Goal: Task Accomplishment & Management: Complete application form

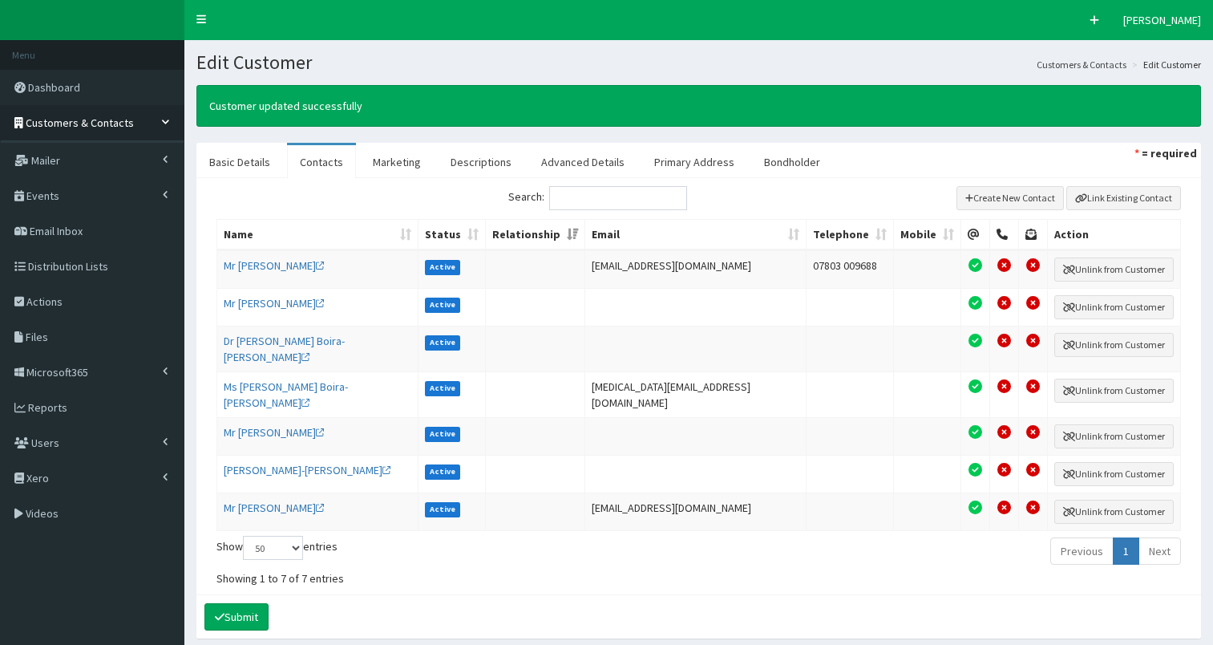
select select "50"
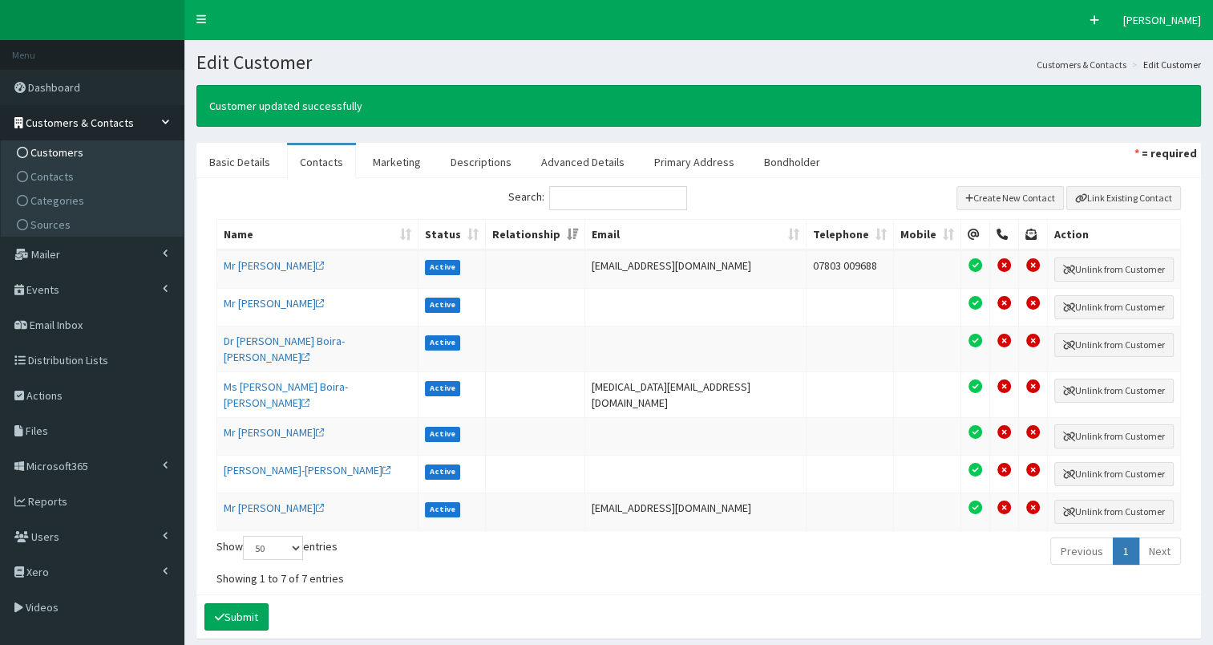
click at [98, 151] on link "Customers" at bounding box center [94, 152] width 179 height 24
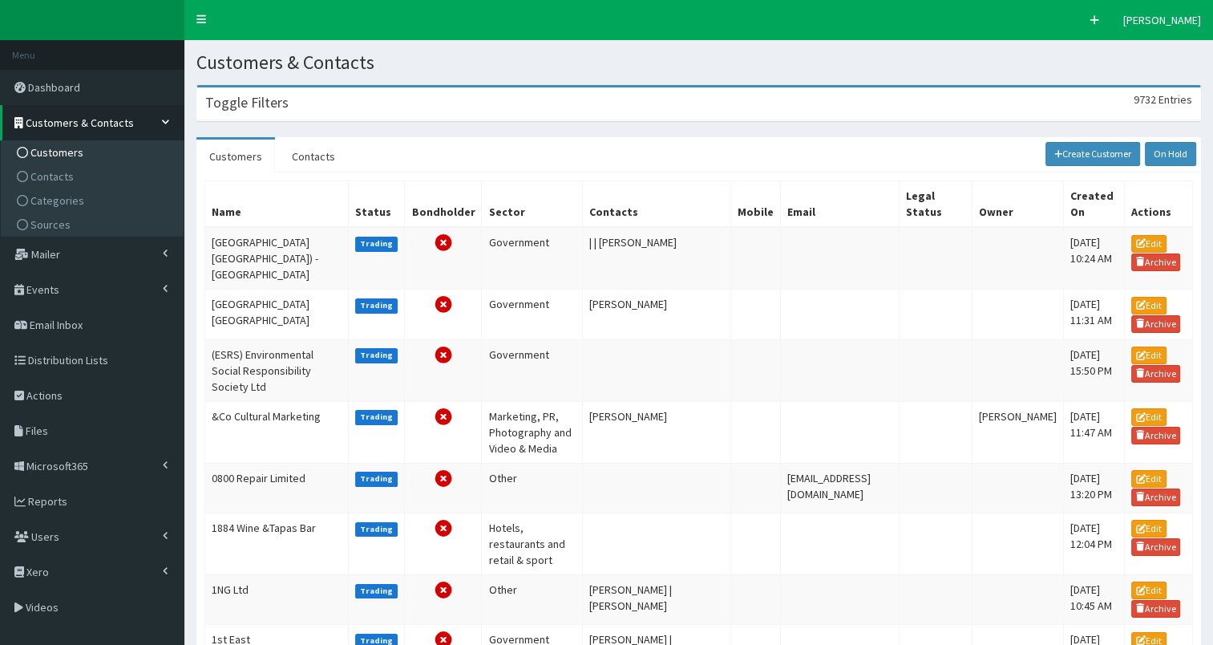
click at [310, 109] on div "Toggle Filters 9732 Entries" at bounding box center [698, 103] width 1003 height 33
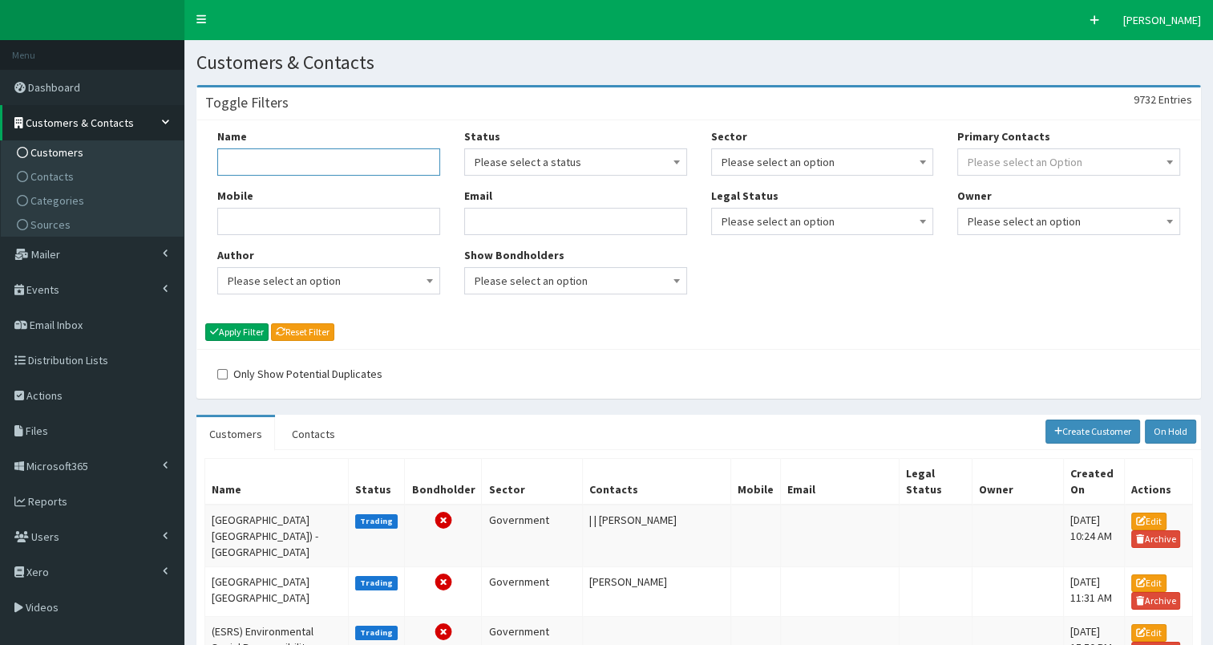
click at [265, 167] on input "Name" at bounding box center [328, 161] width 223 height 27
paste input "Cavendish Construction"
type input "Cavendish Construction"
click at [232, 333] on button "Apply Filter" at bounding box center [236, 332] width 63 height 18
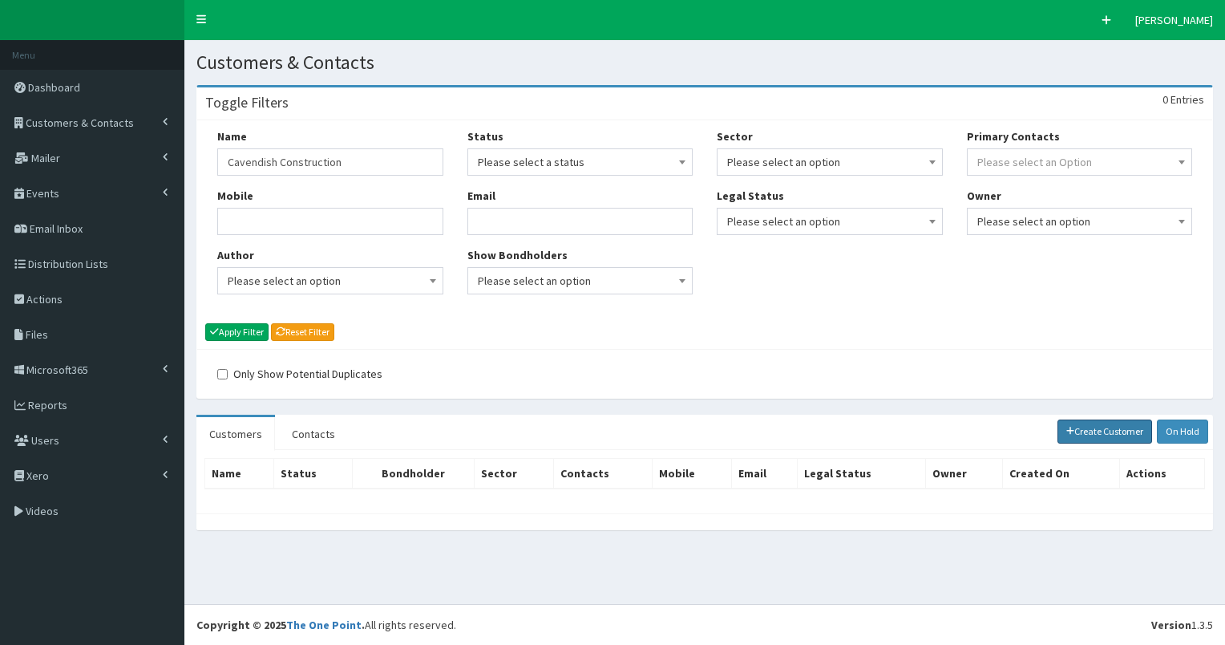
click at [1117, 435] on link "Create Customer" at bounding box center [1105, 431] width 95 height 24
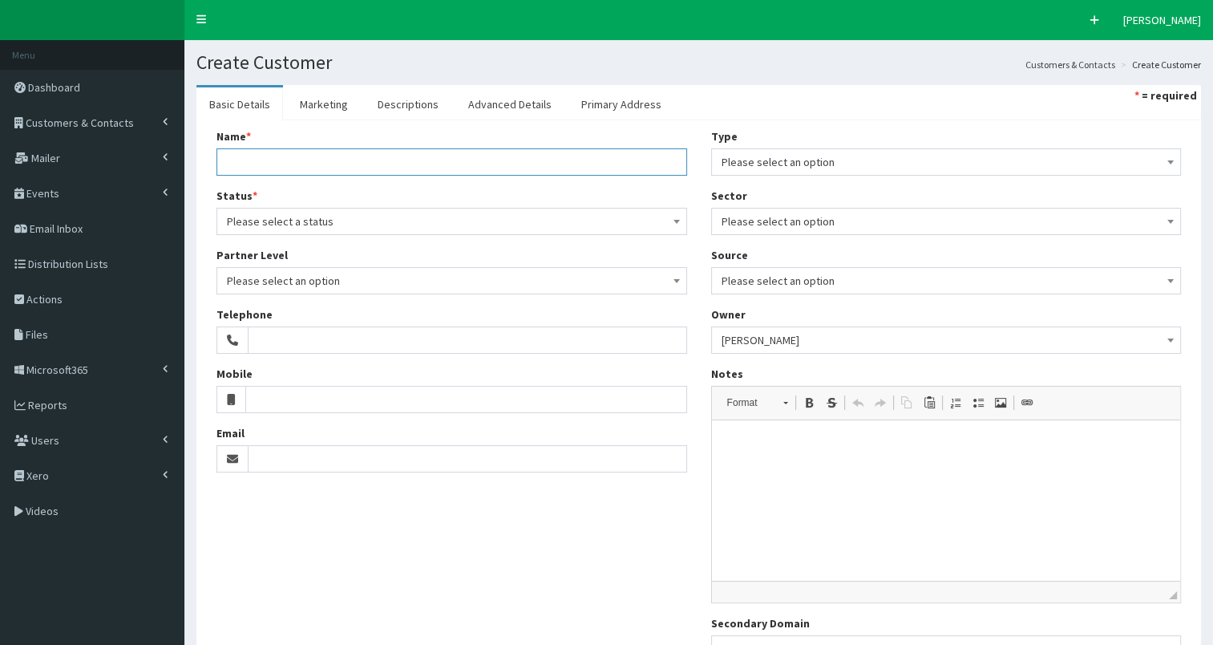
click at [319, 160] on input "Name *" at bounding box center [451, 161] width 471 height 27
paste input "Cavendish Construction"
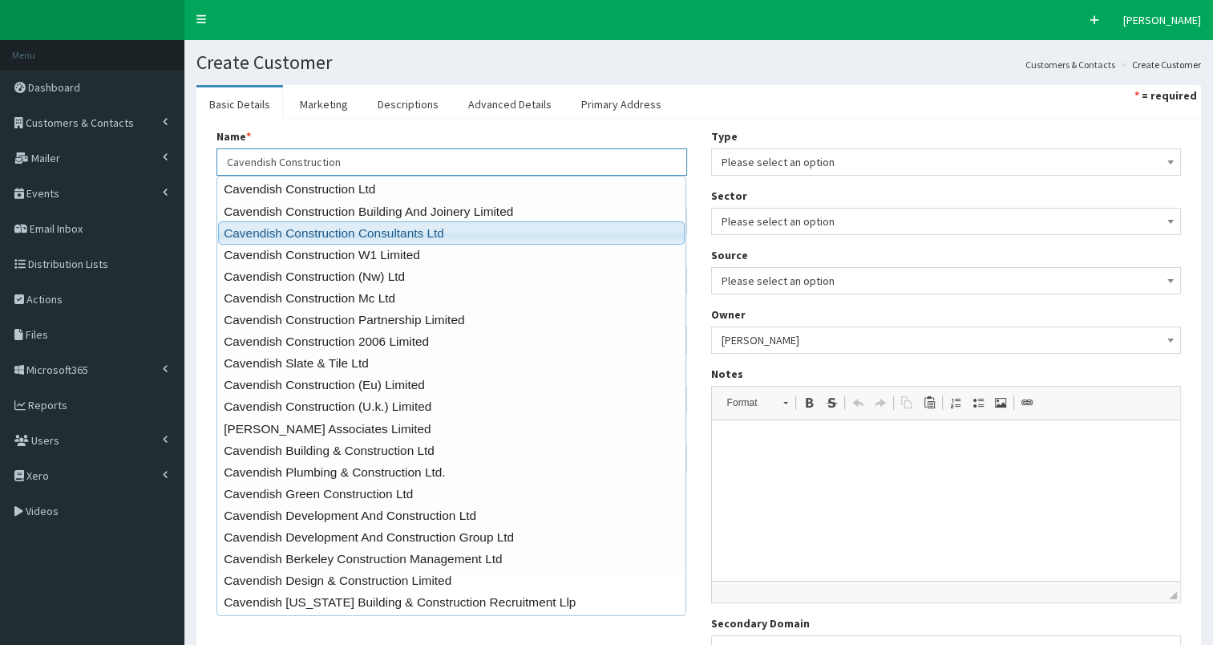
click at [417, 227] on link "Cavendish Construction Consultants Ltd" at bounding box center [451, 232] width 467 height 23
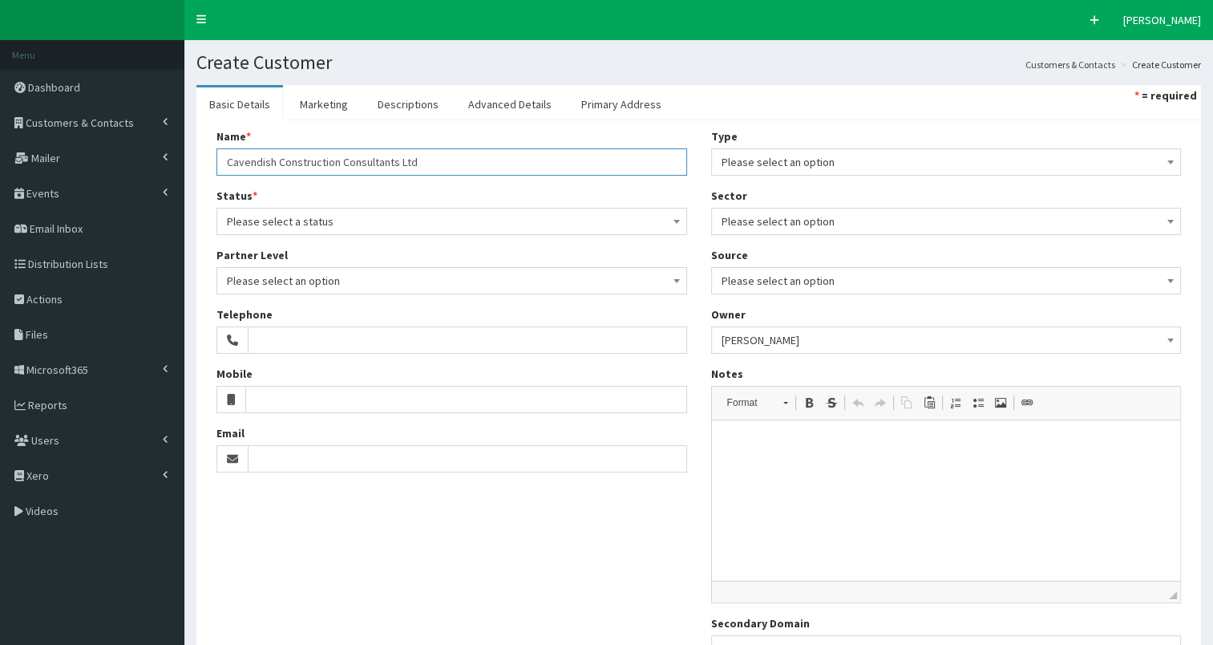
type input "Cavendish Construction Consultants Ltd"
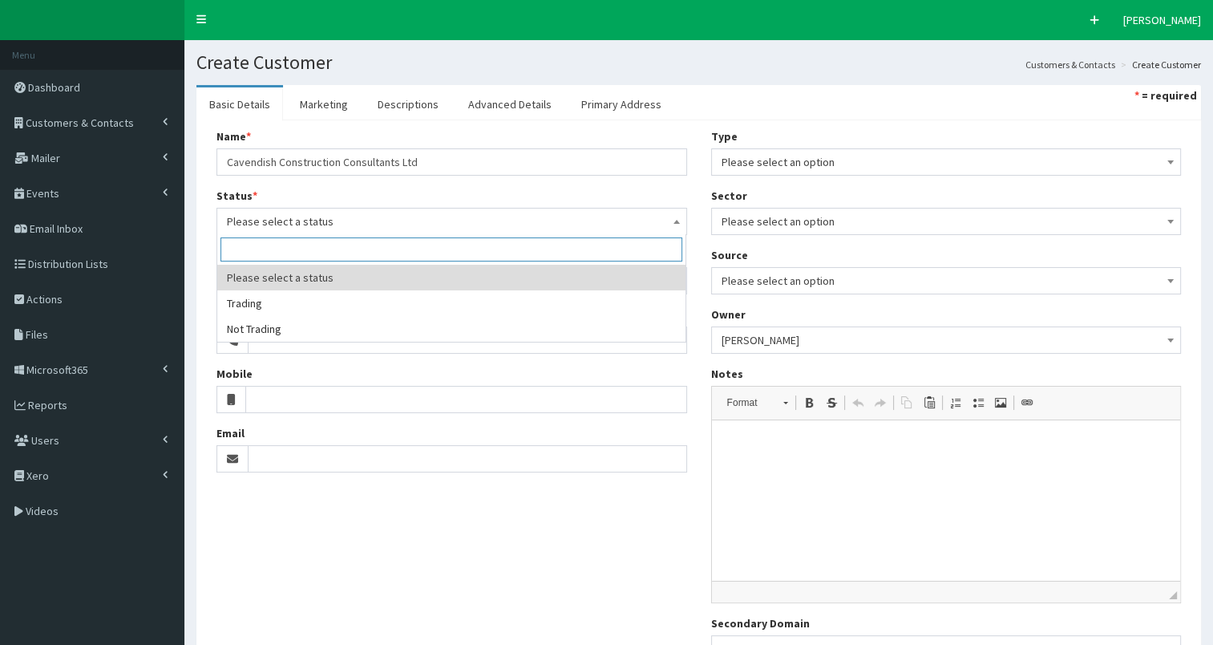
click at [379, 227] on span "Please select a status" at bounding box center [452, 221] width 450 height 22
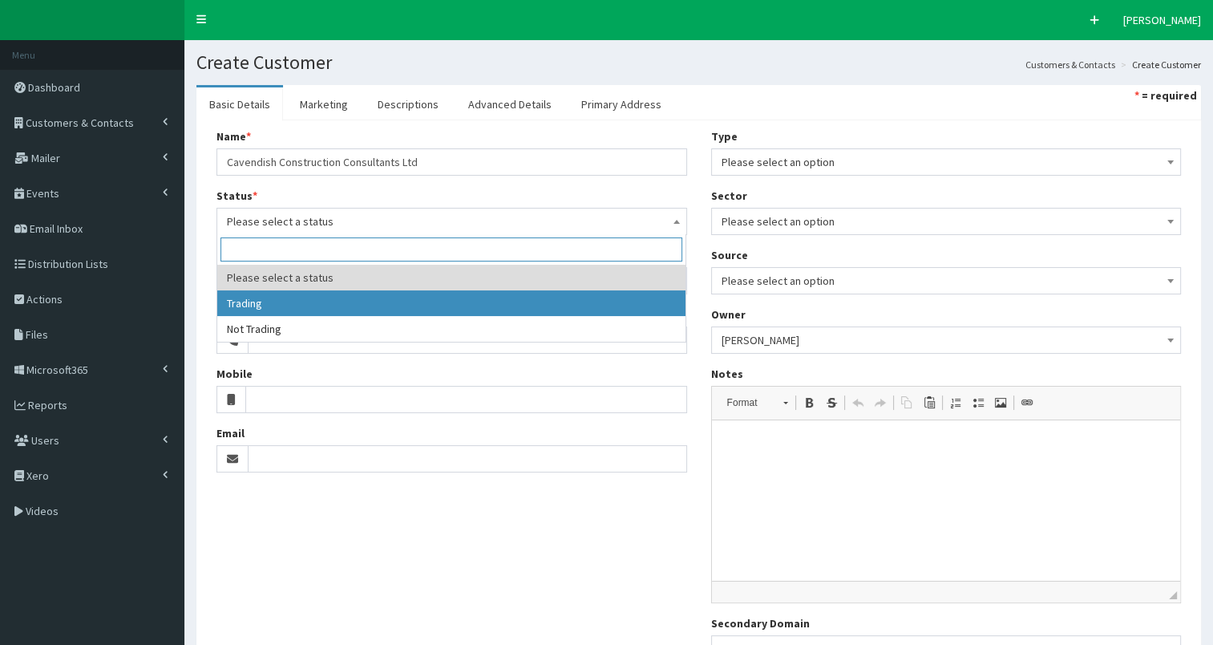
select select "1"
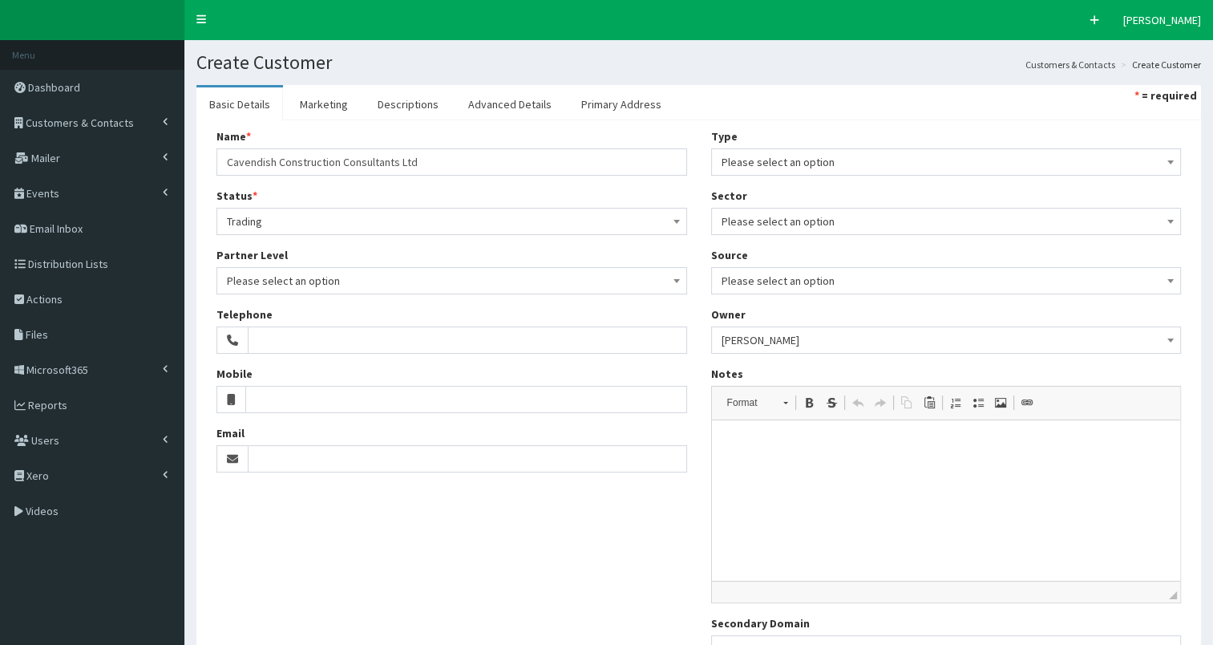
click at [759, 161] on span "Please select an option" at bounding box center [947, 162] width 450 height 22
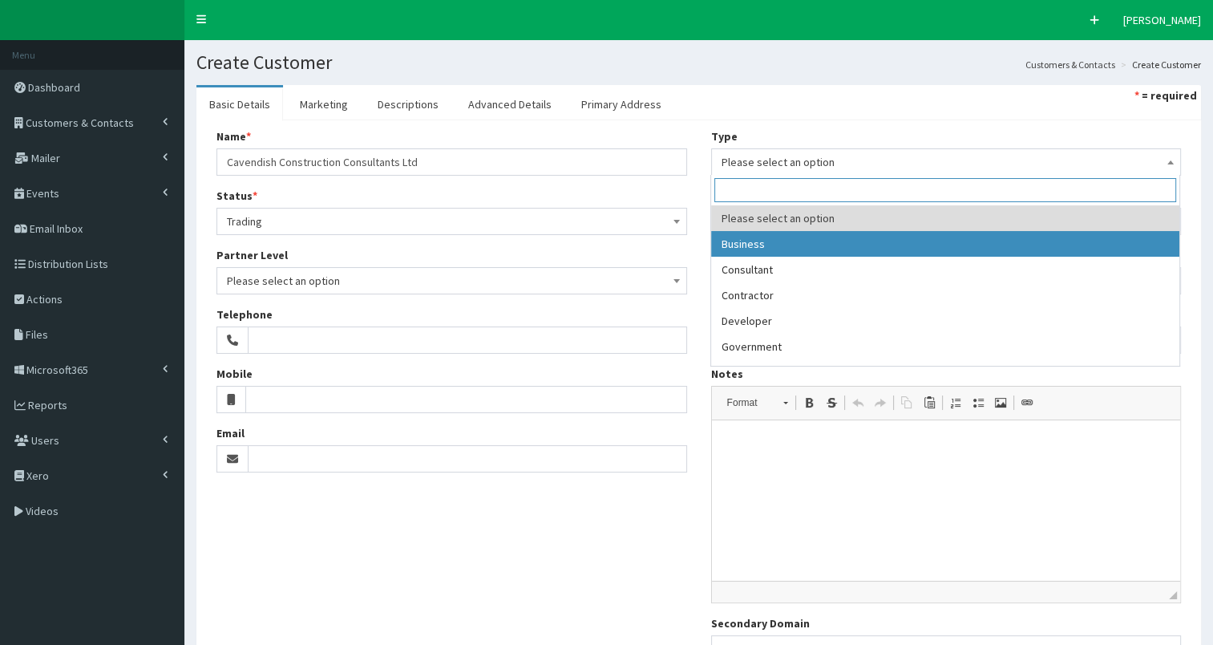
select select "1"
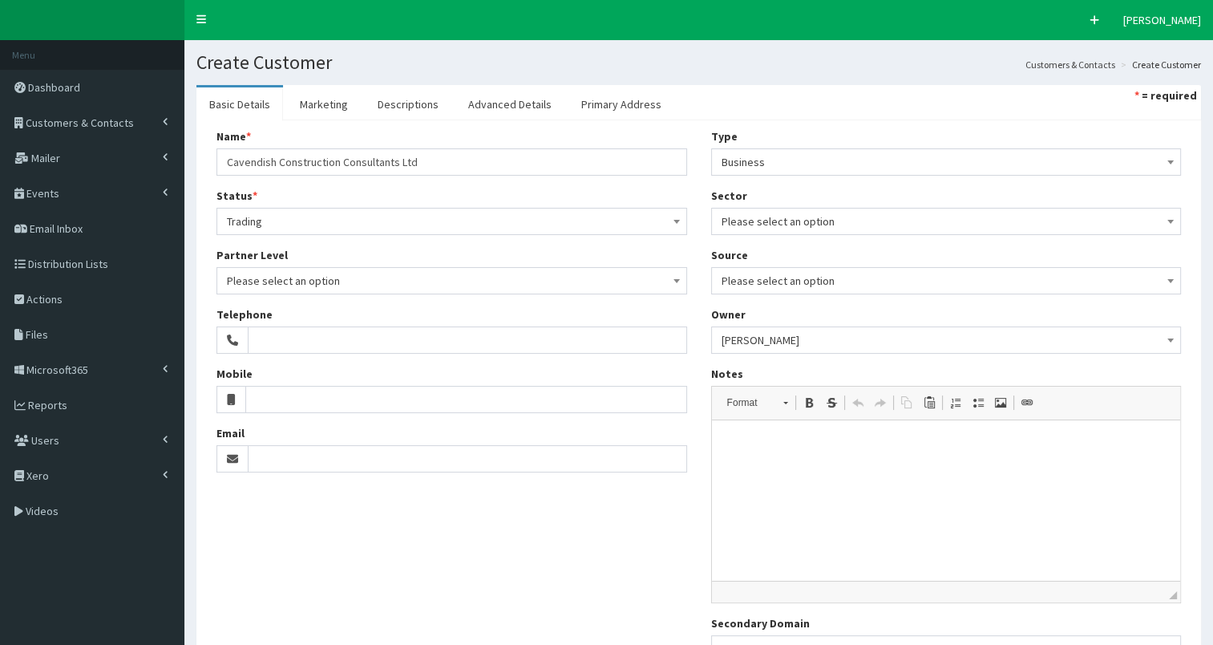
click at [793, 221] on span "Please select an option" at bounding box center [947, 221] width 450 height 22
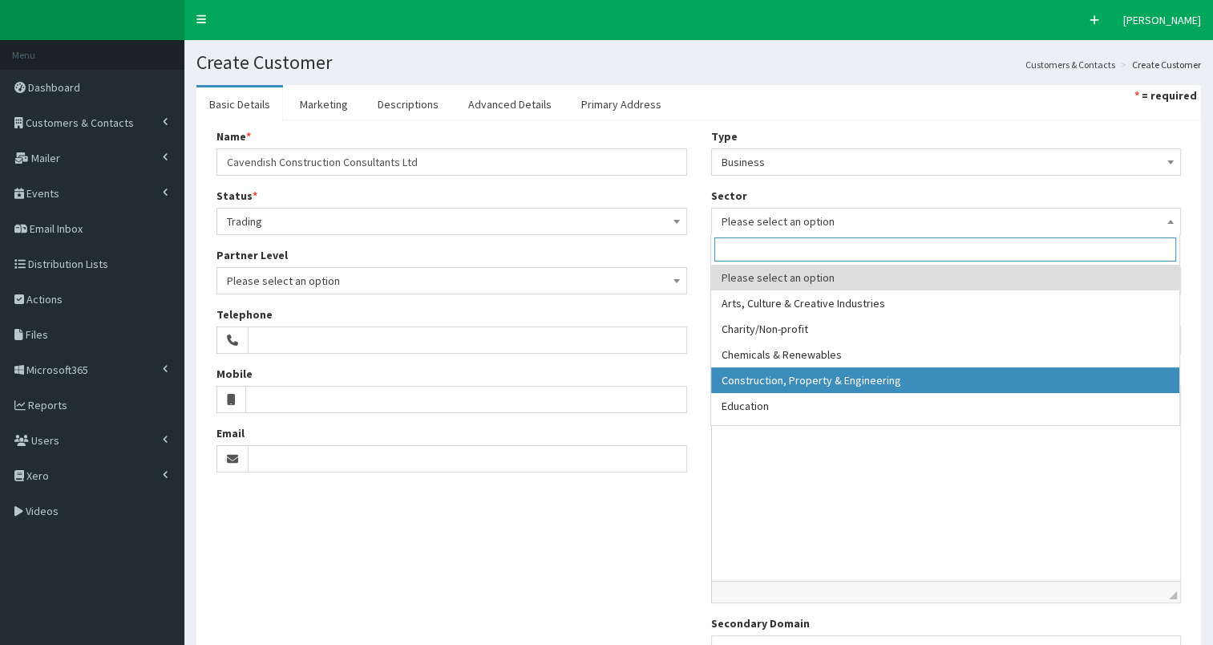
select select "4"
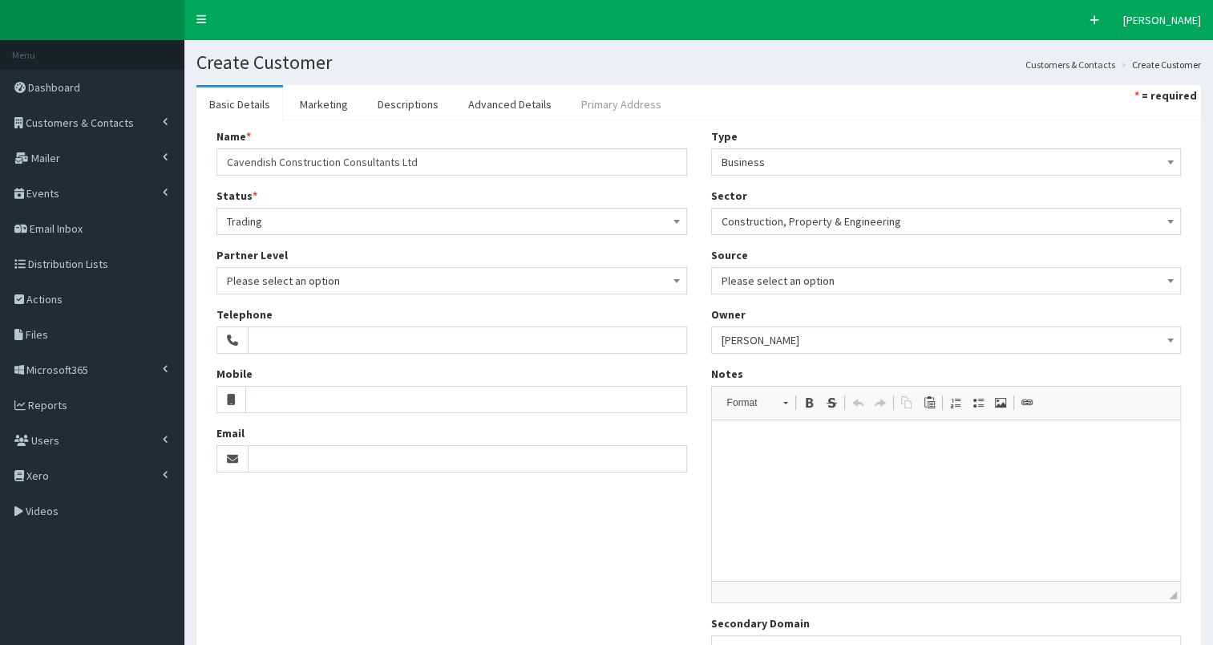
click at [597, 107] on link "Primary Address" at bounding box center [621, 104] width 106 height 34
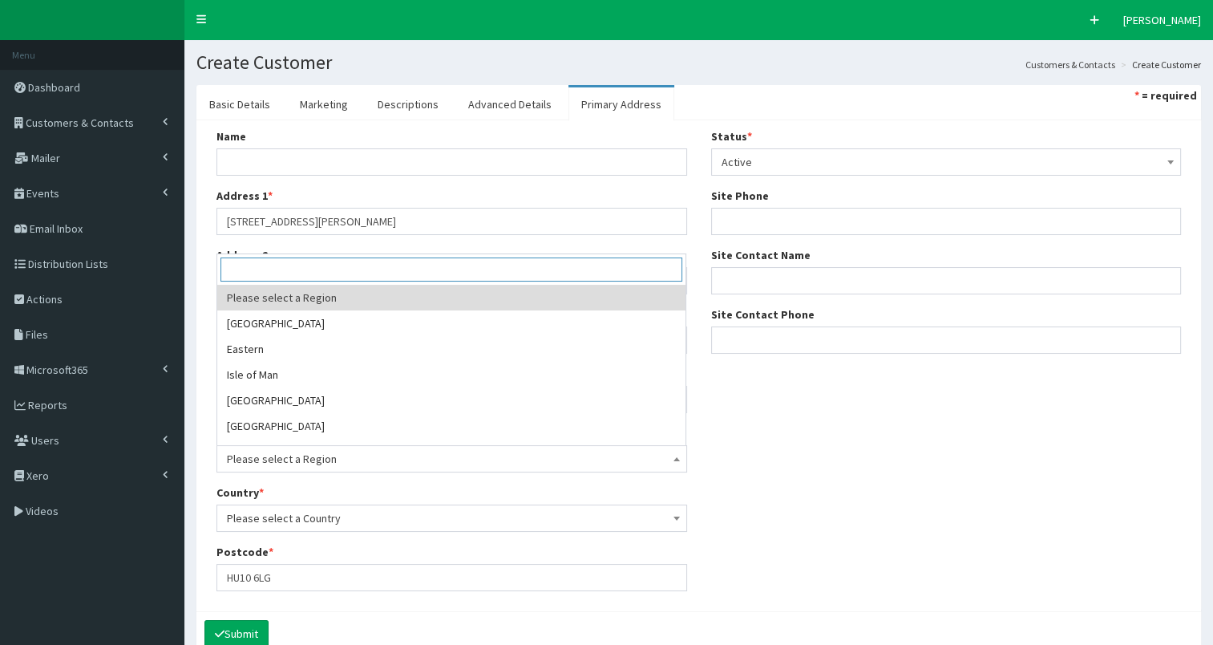
click at [296, 459] on span "Please select a Region" at bounding box center [452, 458] width 450 height 22
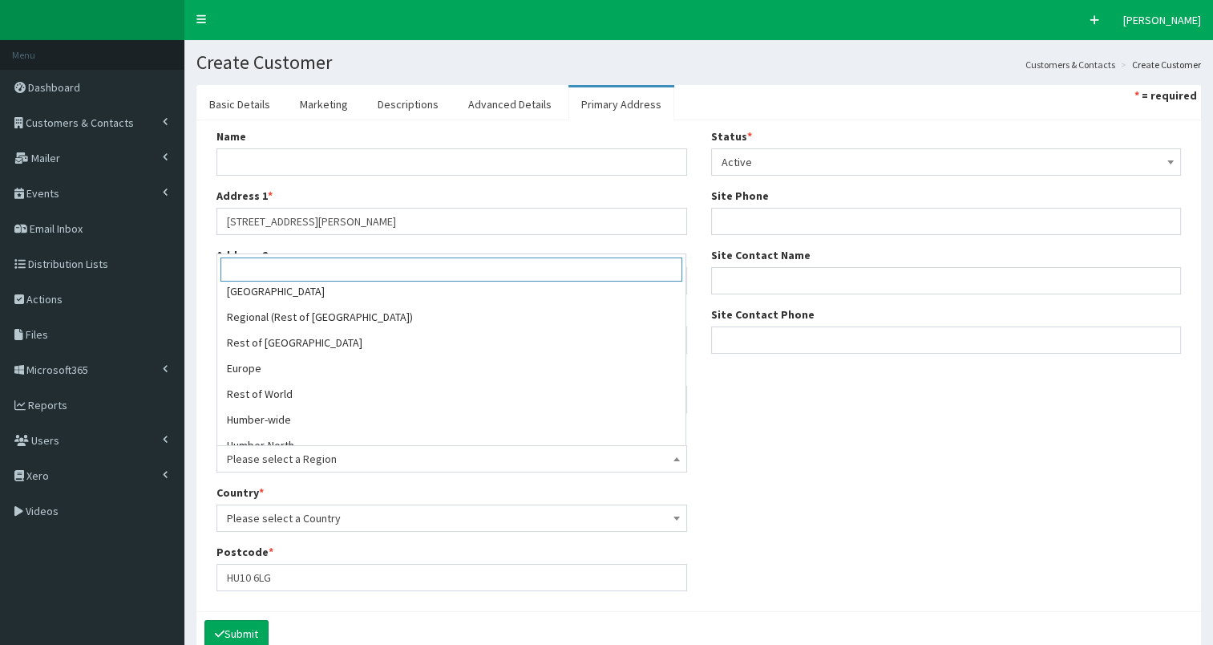
scroll to position [404, 0]
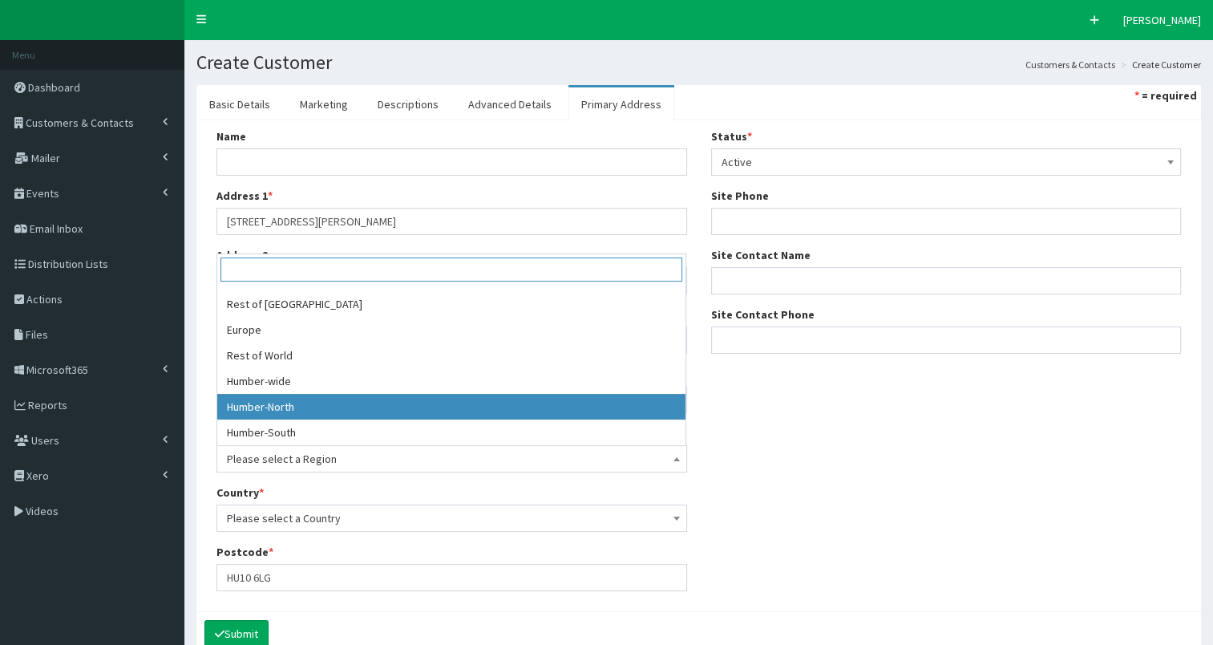
select select "20"
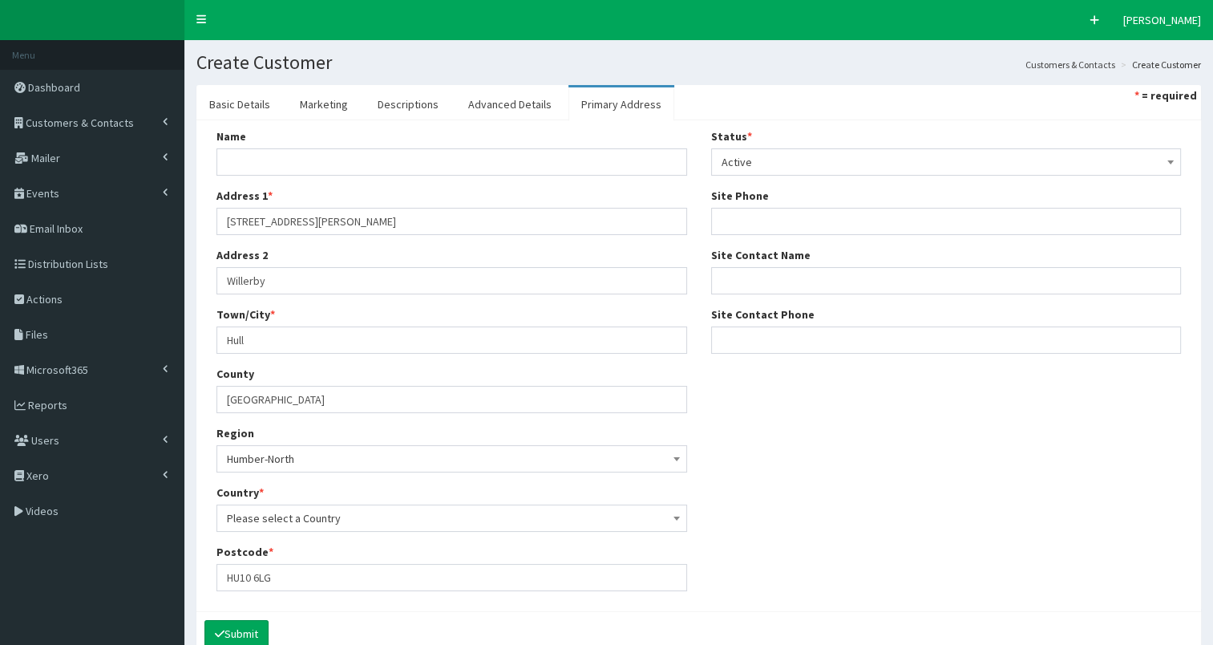
click at [431, 514] on span "Please select a Country" at bounding box center [452, 518] width 450 height 22
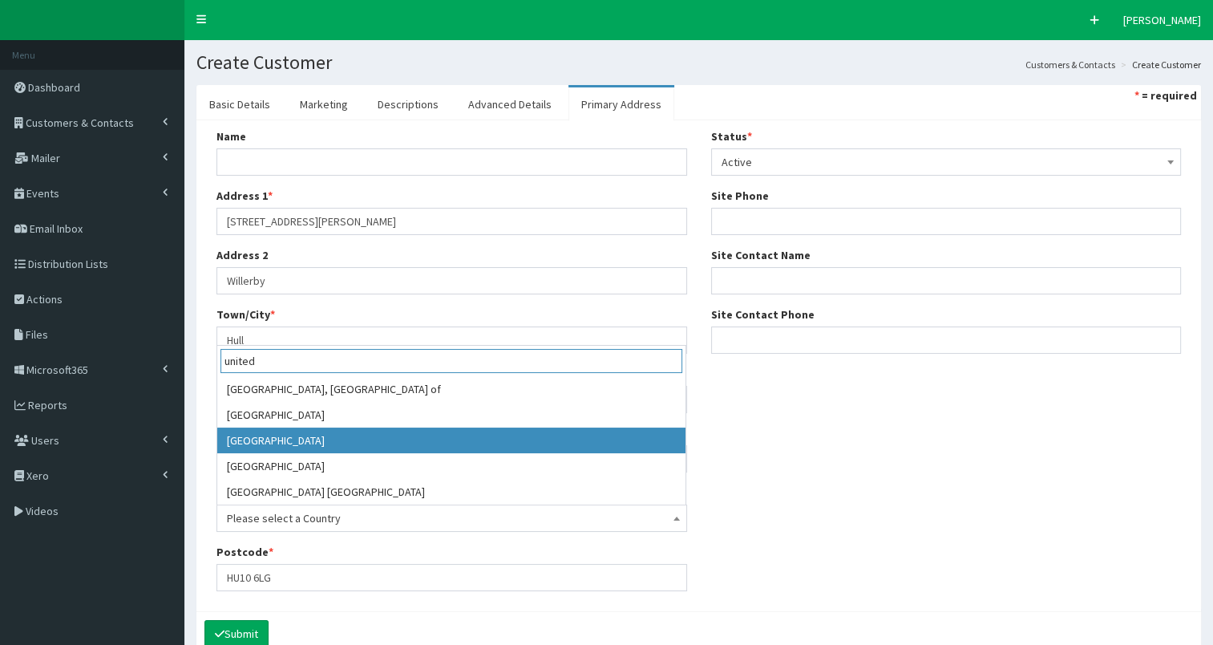
type input "united"
select select "225"
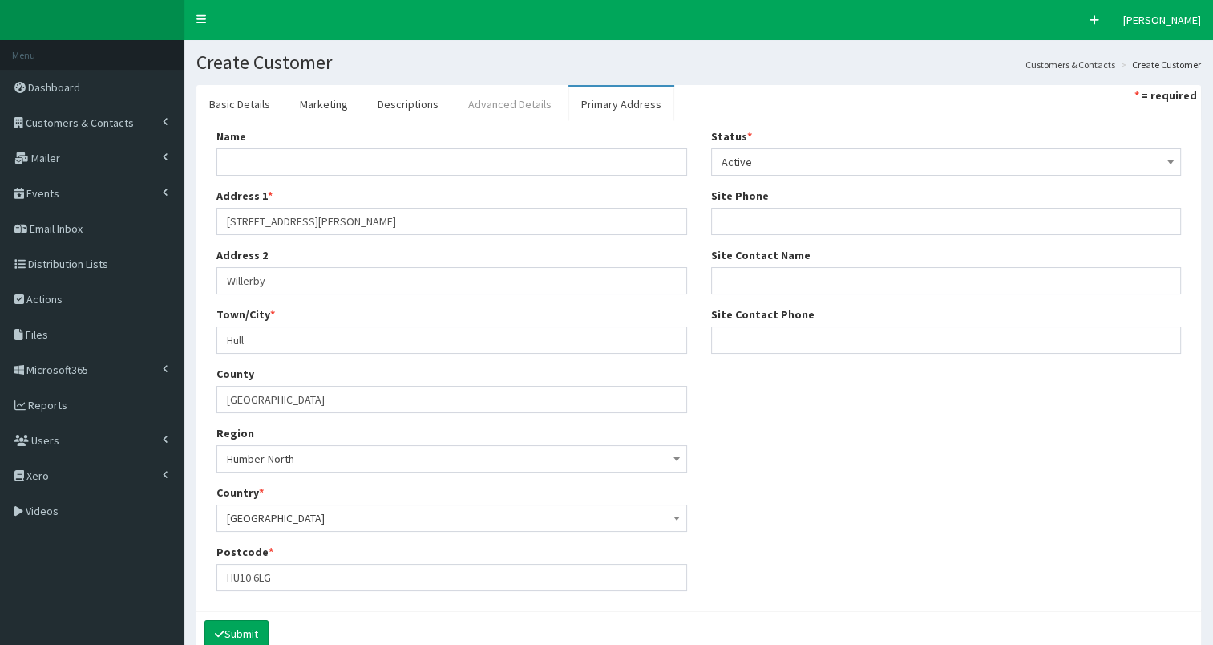
click at [494, 106] on link "Advanced Details" at bounding box center [509, 104] width 109 height 34
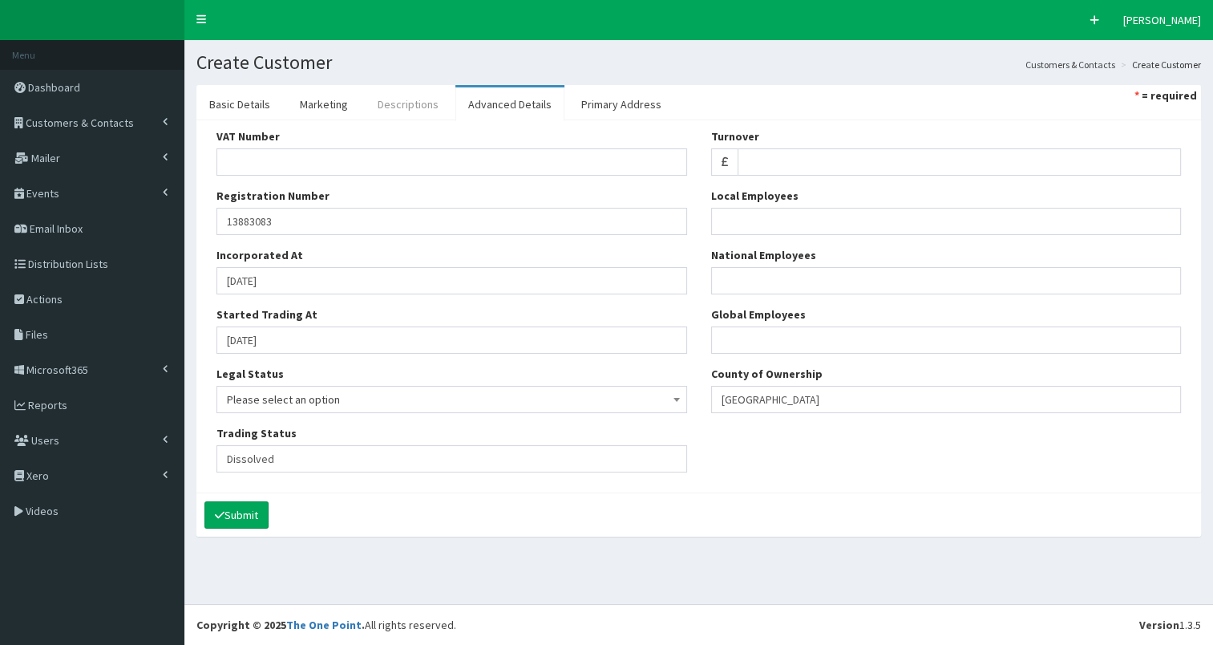
click at [410, 109] on link "Descriptions" at bounding box center [408, 104] width 87 height 34
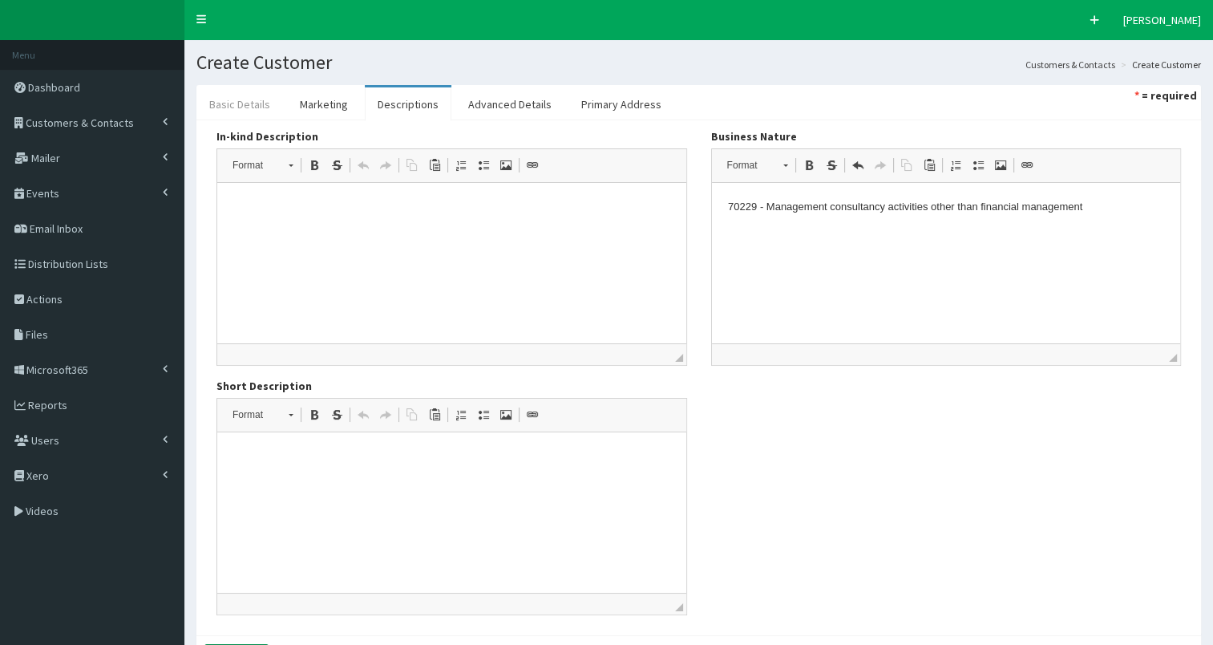
click at [237, 103] on link "Basic Details" at bounding box center [239, 104] width 87 height 34
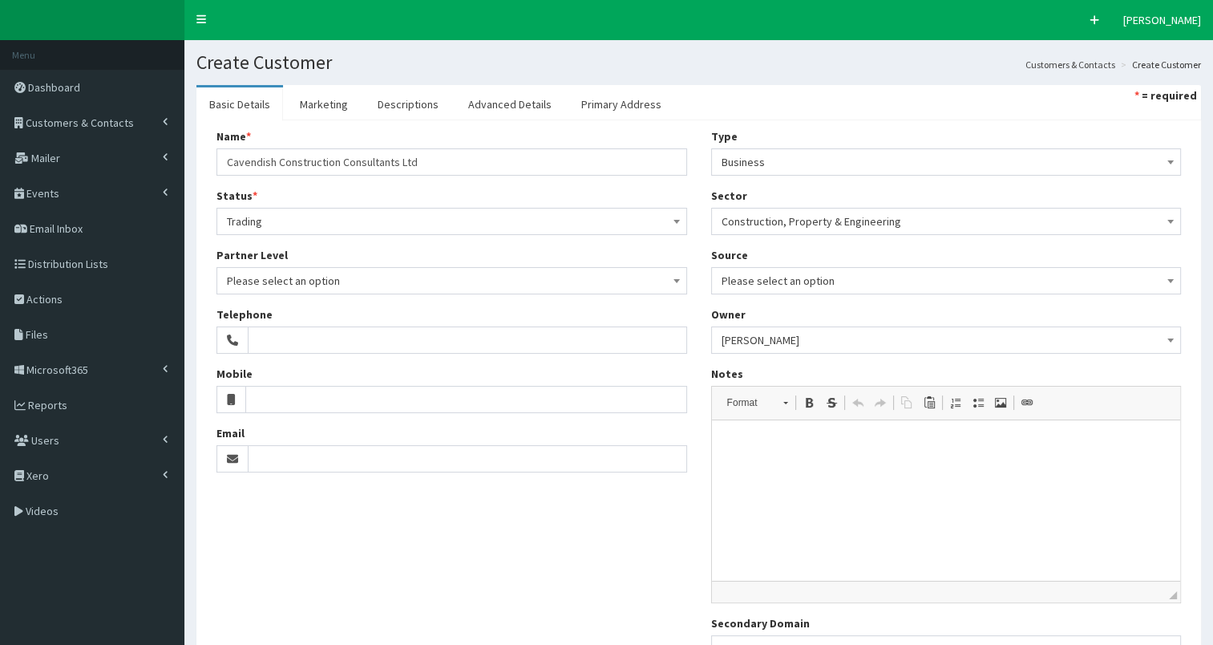
scroll to position [149, 0]
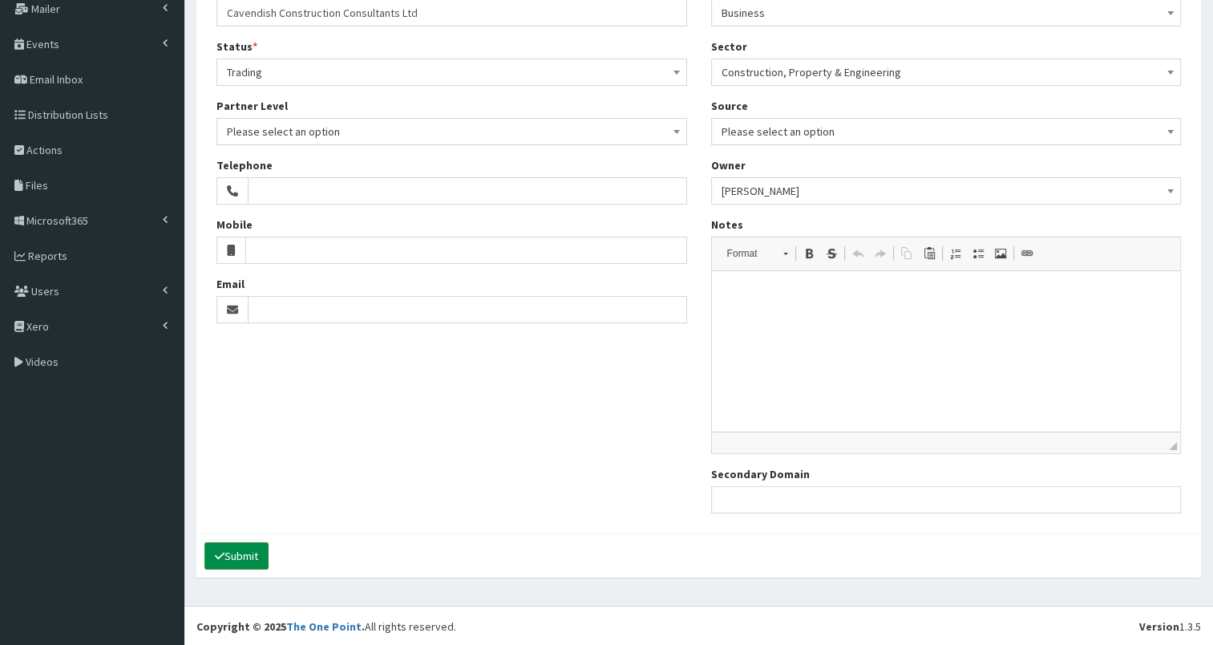
click at [248, 548] on button "Submit" at bounding box center [236, 555] width 64 height 27
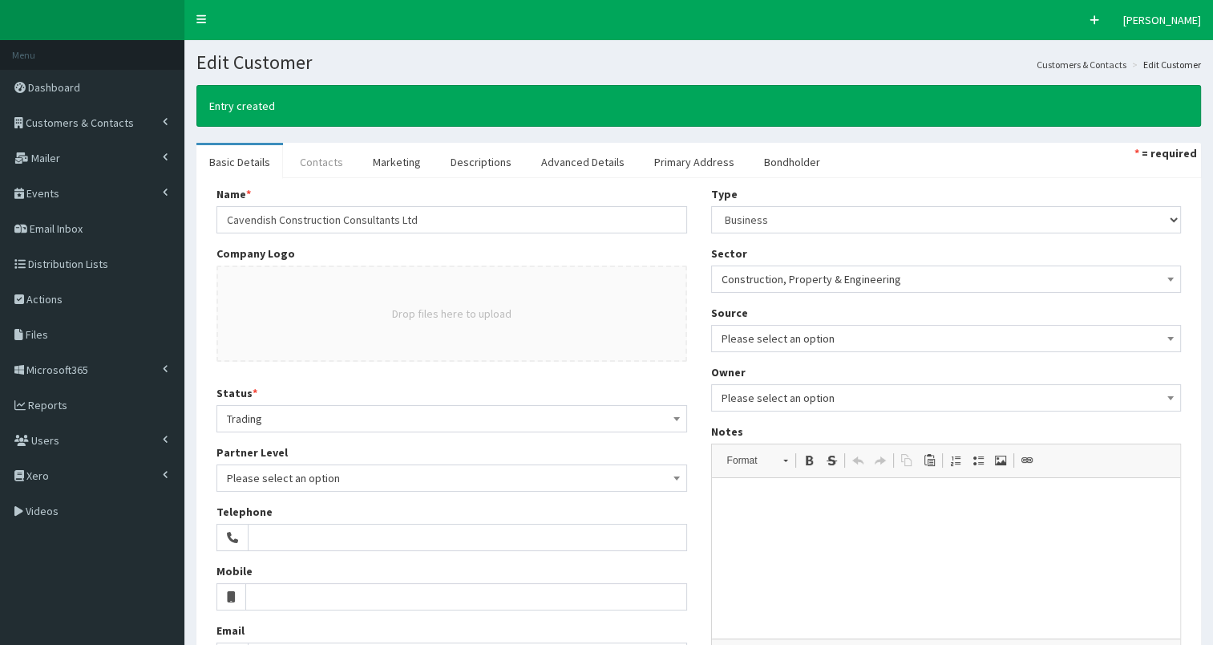
click at [321, 167] on link "Contacts" at bounding box center [321, 162] width 69 height 34
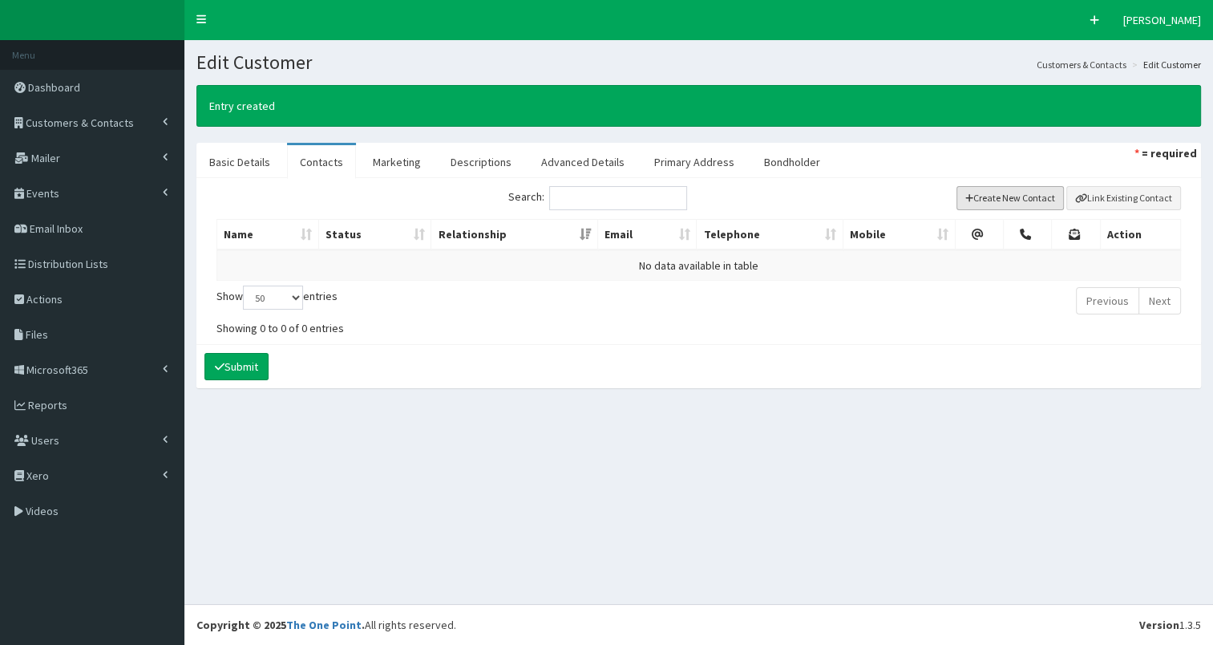
click at [978, 196] on button "Create New Contact" at bounding box center [1011, 198] width 108 height 24
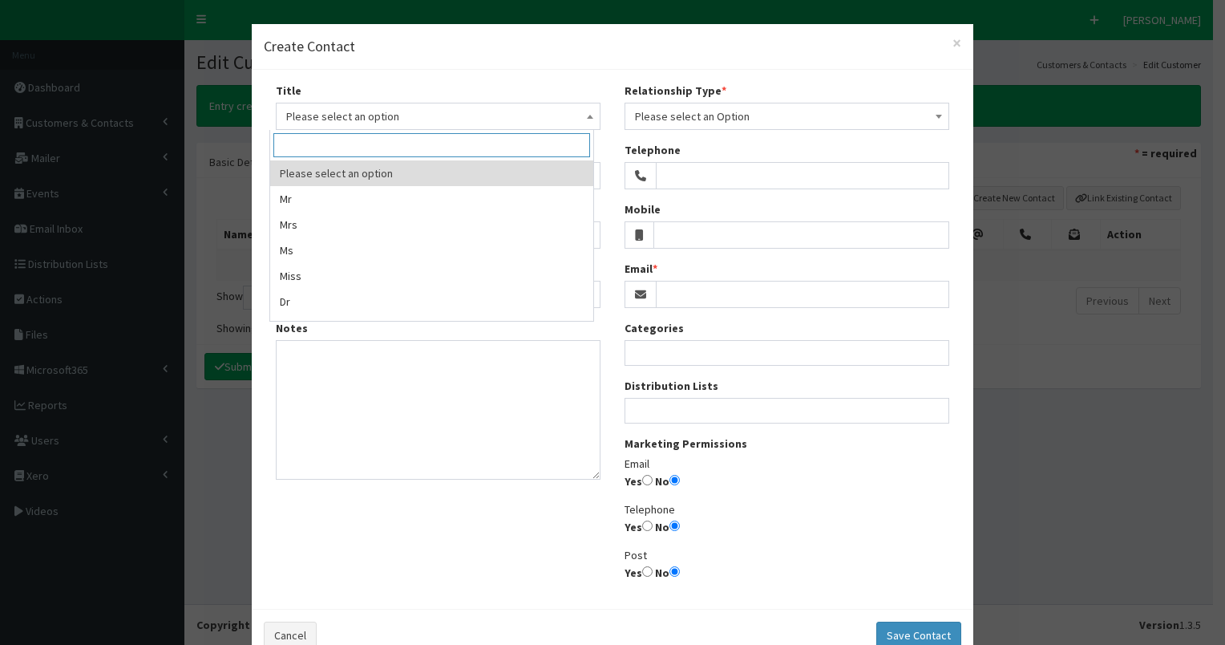
click at [386, 118] on span "Please select an option" at bounding box center [438, 116] width 304 height 22
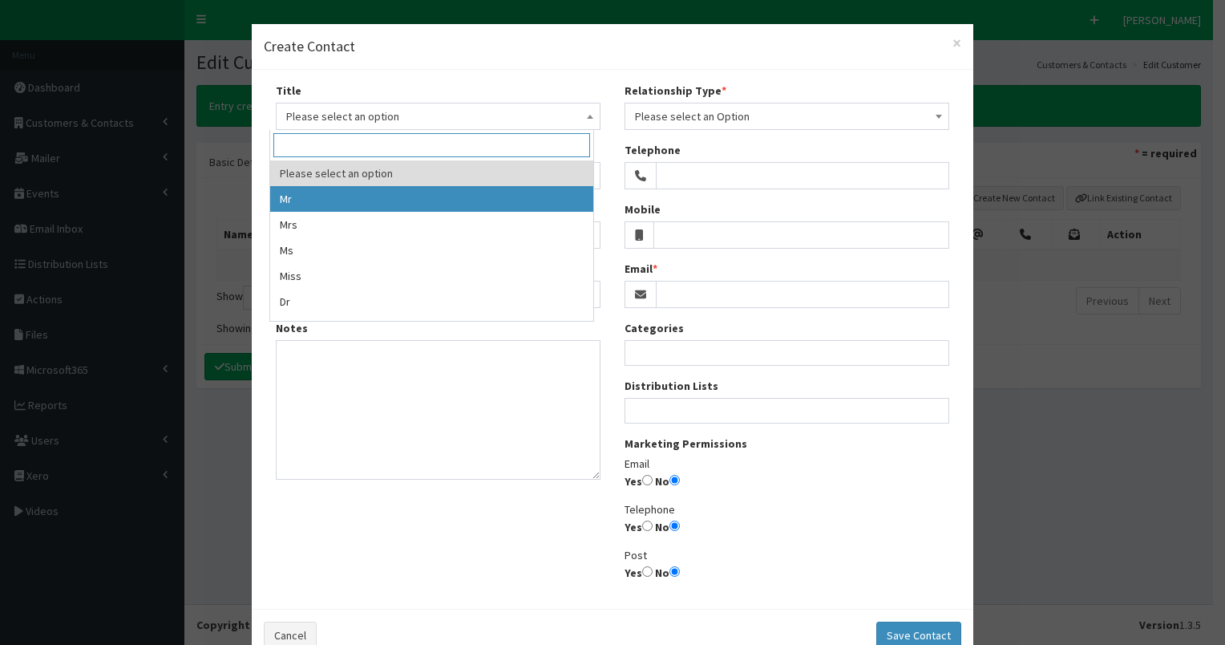
select select "1"
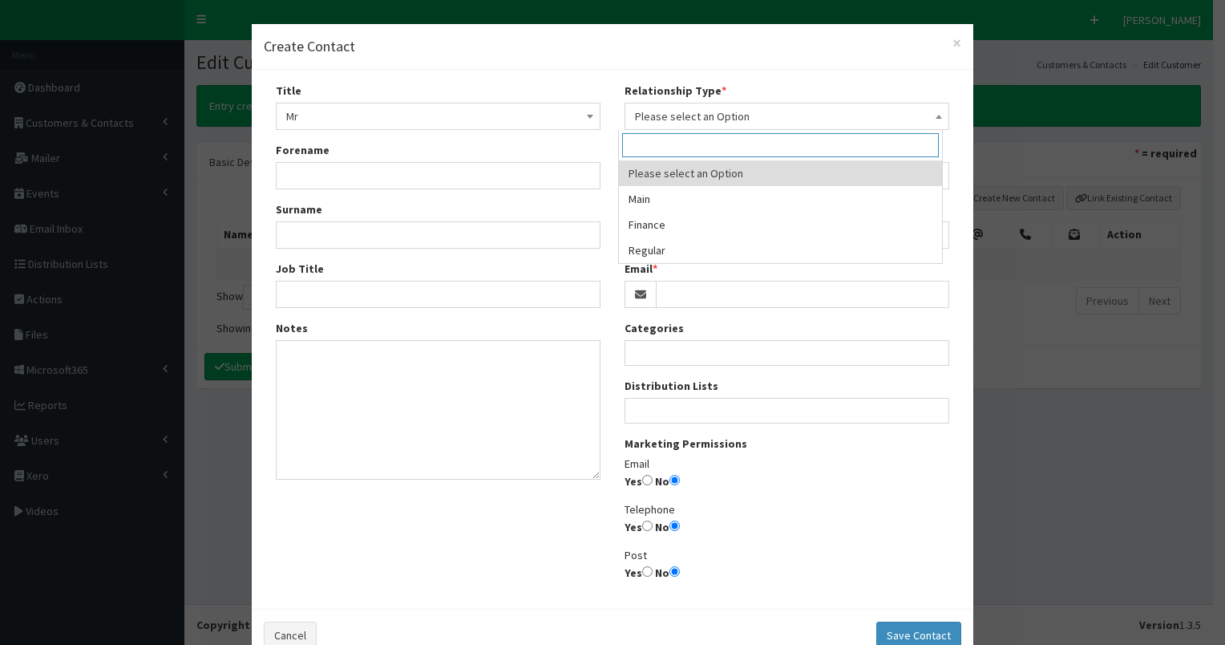
click at [674, 120] on span "Please select an Option" at bounding box center [787, 116] width 304 height 22
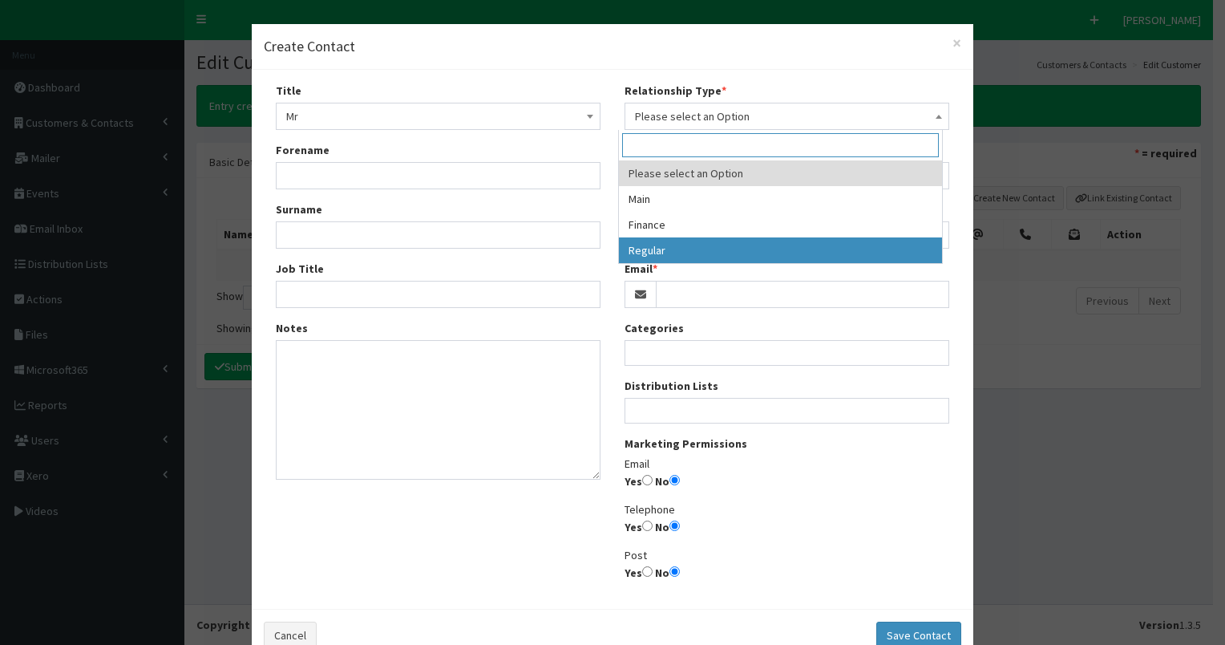
select select "3"
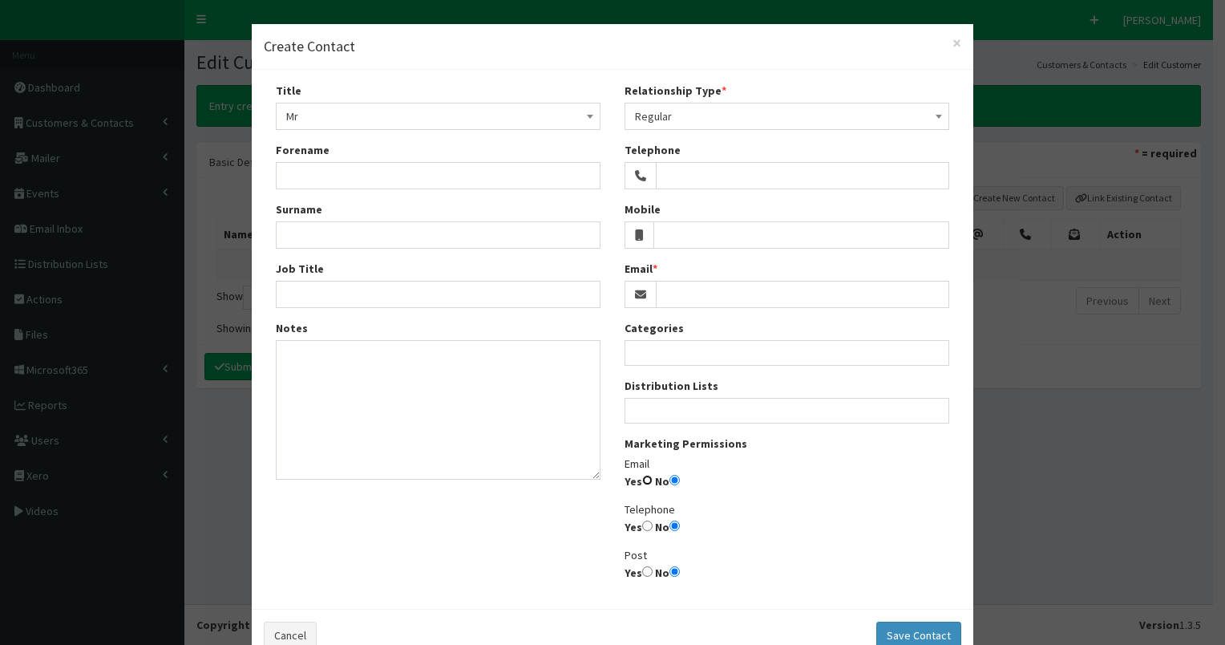
click at [642, 480] on input "Yes" at bounding box center [647, 480] width 10 height 10
radio input "true"
click at [678, 411] on ul at bounding box center [786, 409] width 323 height 20
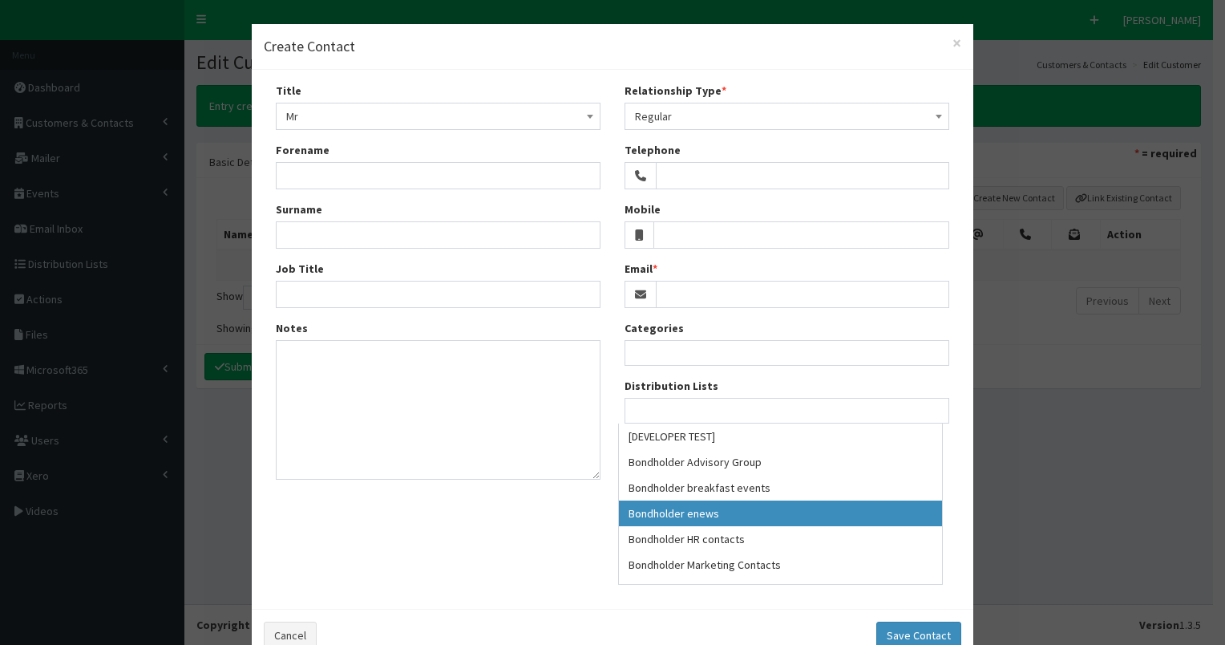
select select "79"
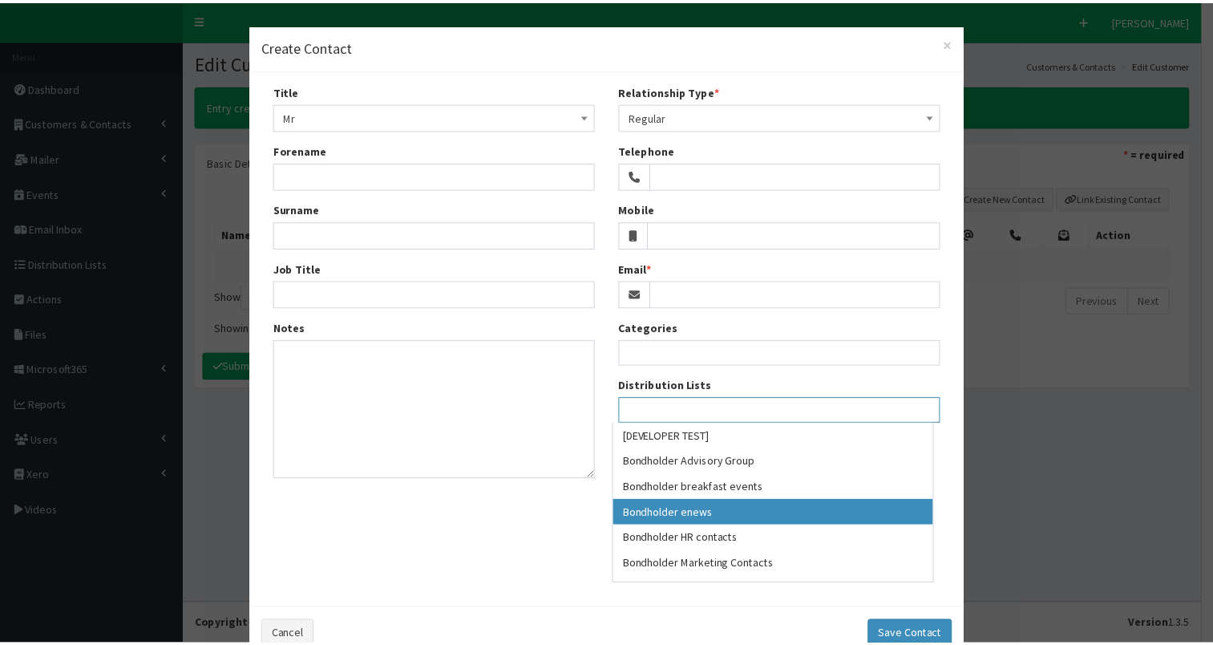
scroll to position [45, 0]
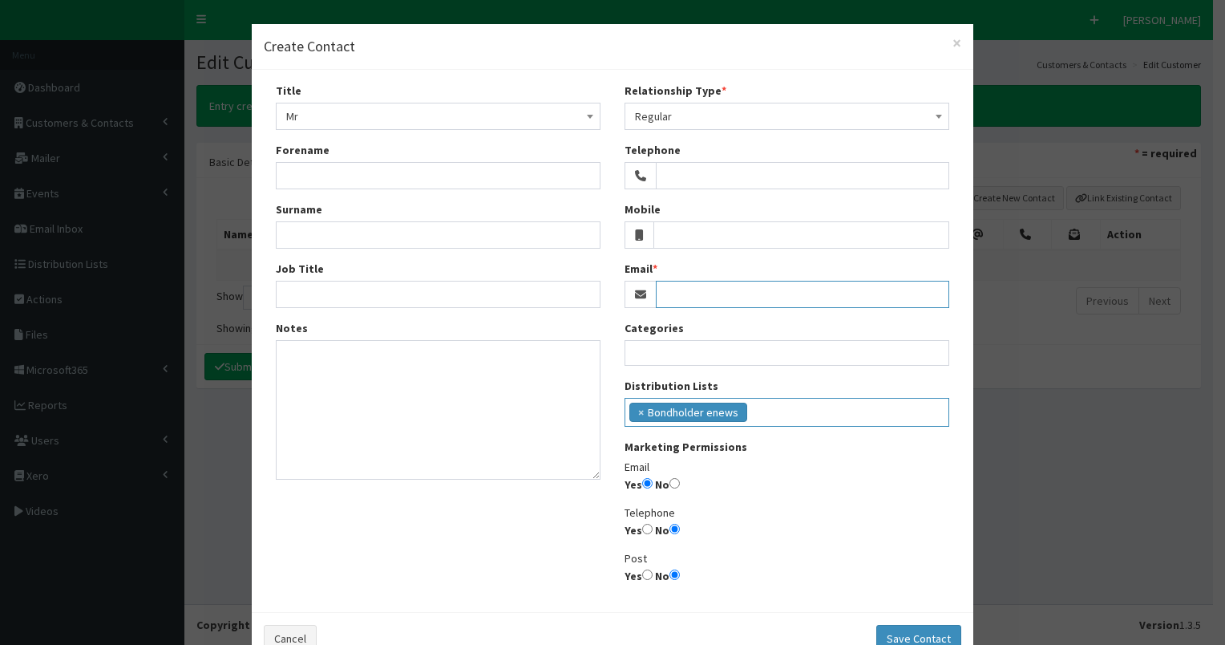
click at [681, 285] on input "Email" at bounding box center [802, 294] width 293 height 27
paste input "neilbarker@msn.com"
type input "neilbarker@msn.com"
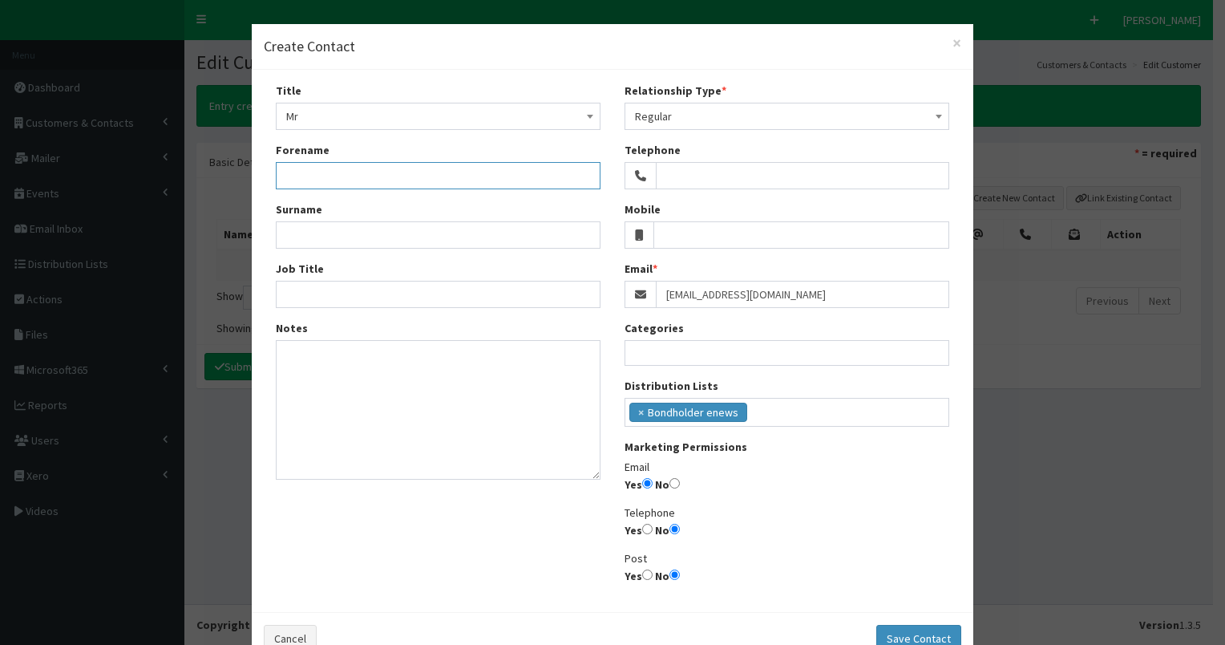
click at [293, 177] on input "Forename" at bounding box center [438, 175] width 325 height 27
type input "Neil"
click at [297, 238] on input "Surname" at bounding box center [438, 234] width 325 height 27
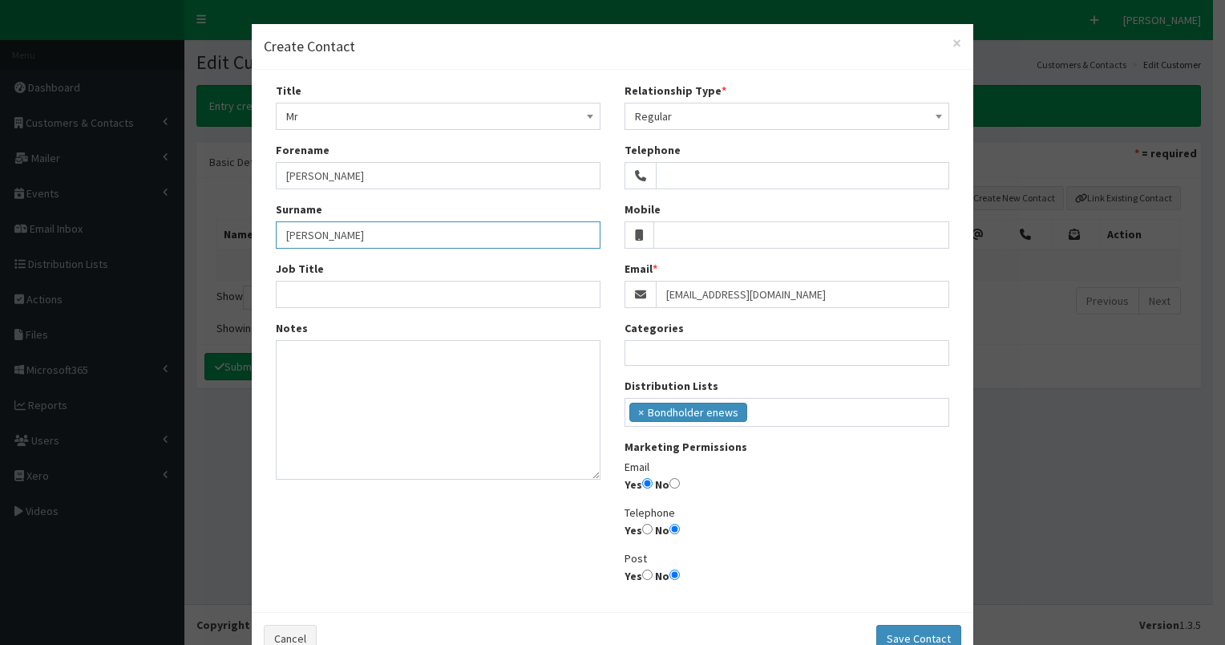
type input "Barker"
click at [287, 294] on input "Job Title" at bounding box center [438, 294] width 325 height 27
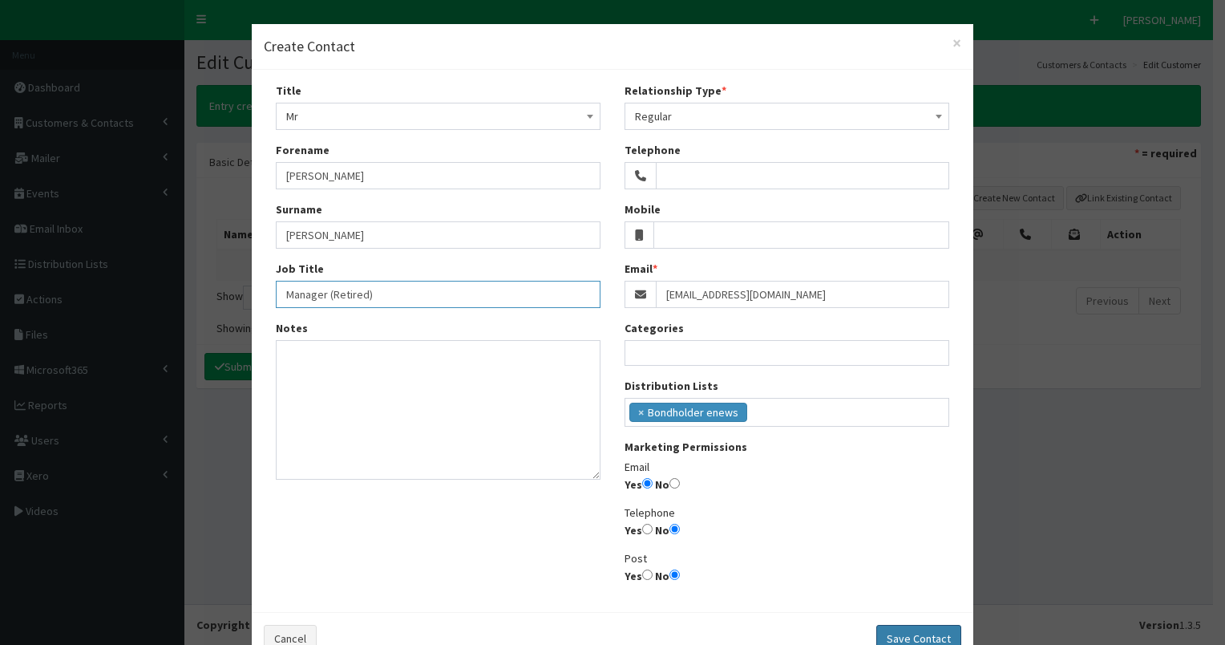
type input "Manager (Retired)"
click at [900, 633] on button "Save Contact" at bounding box center [918, 638] width 85 height 27
select select
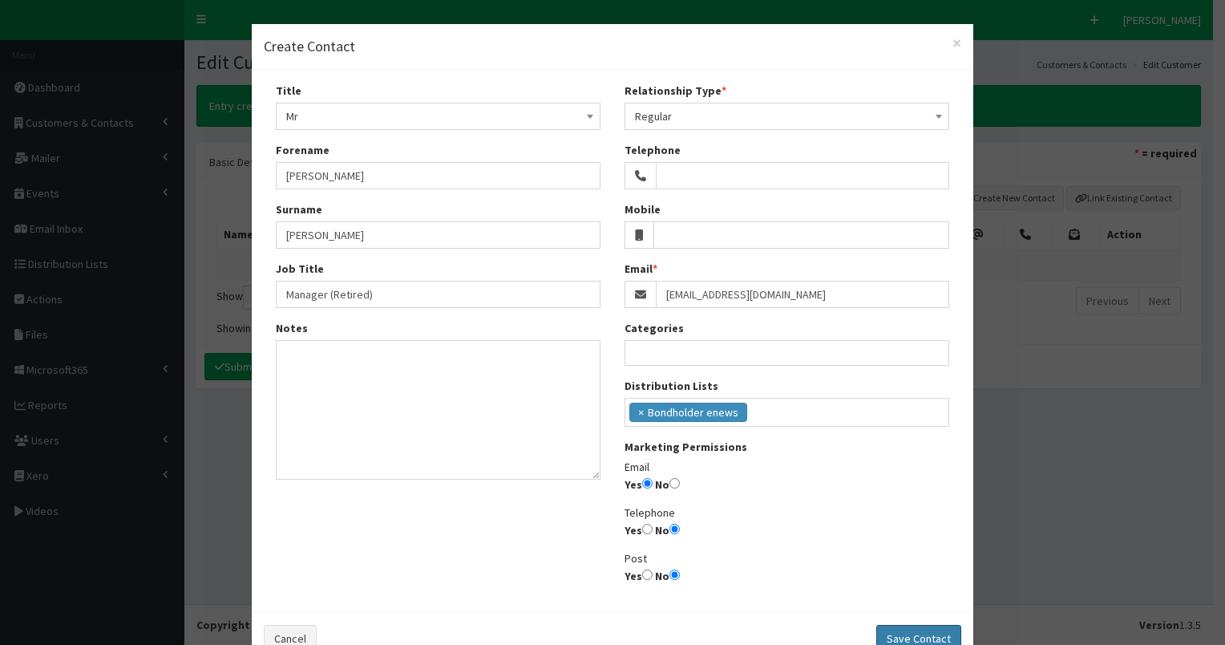
select select
radio input "false"
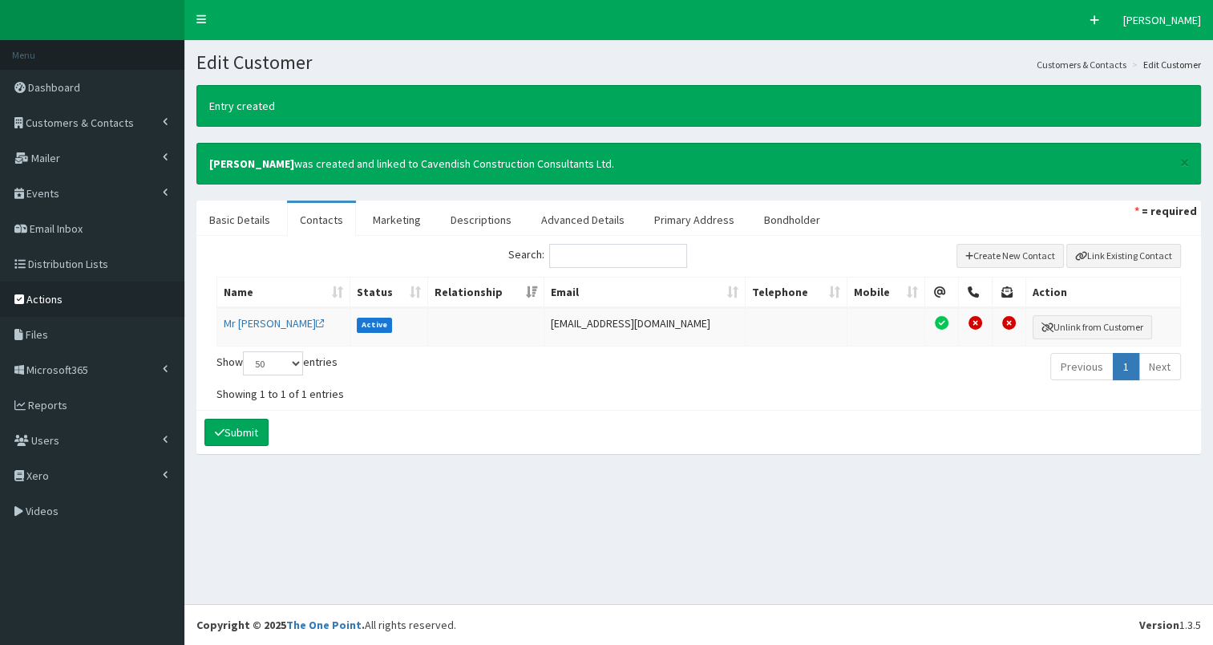
click at [47, 298] on span "Actions" at bounding box center [44, 299] width 36 height 14
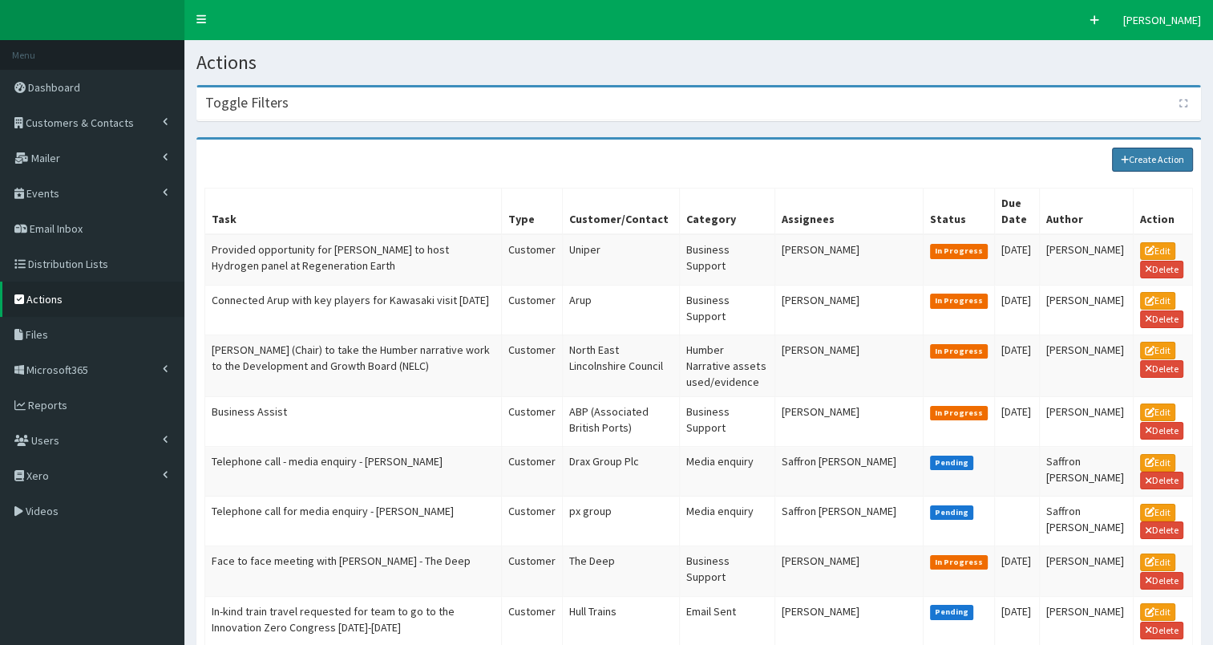
click at [1155, 161] on link "Create Action" at bounding box center [1153, 160] width 82 height 24
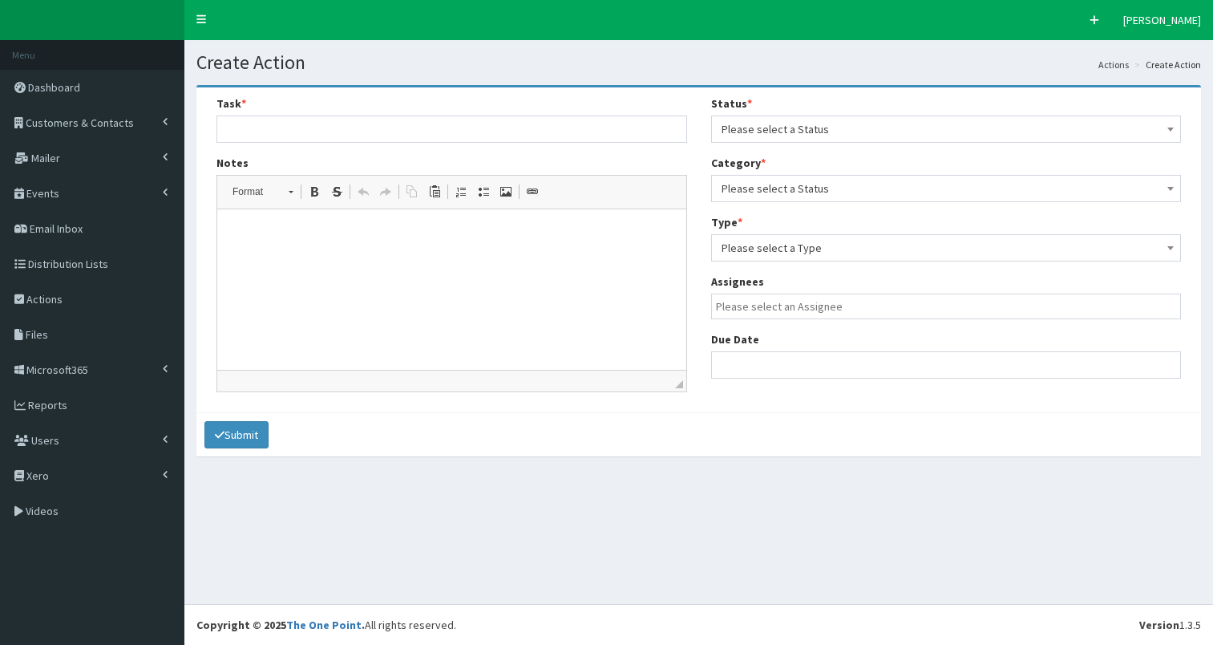
select select
click at [305, 258] on html at bounding box center [451, 233] width 469 height 49
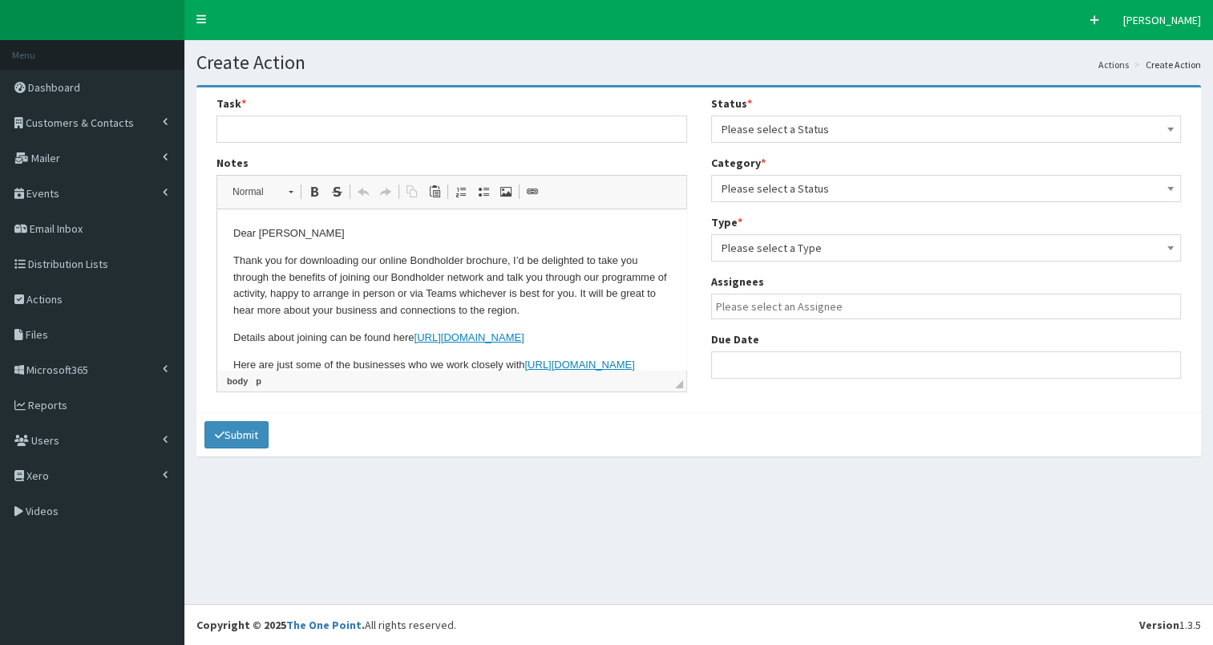
scroll to position [355, 0]
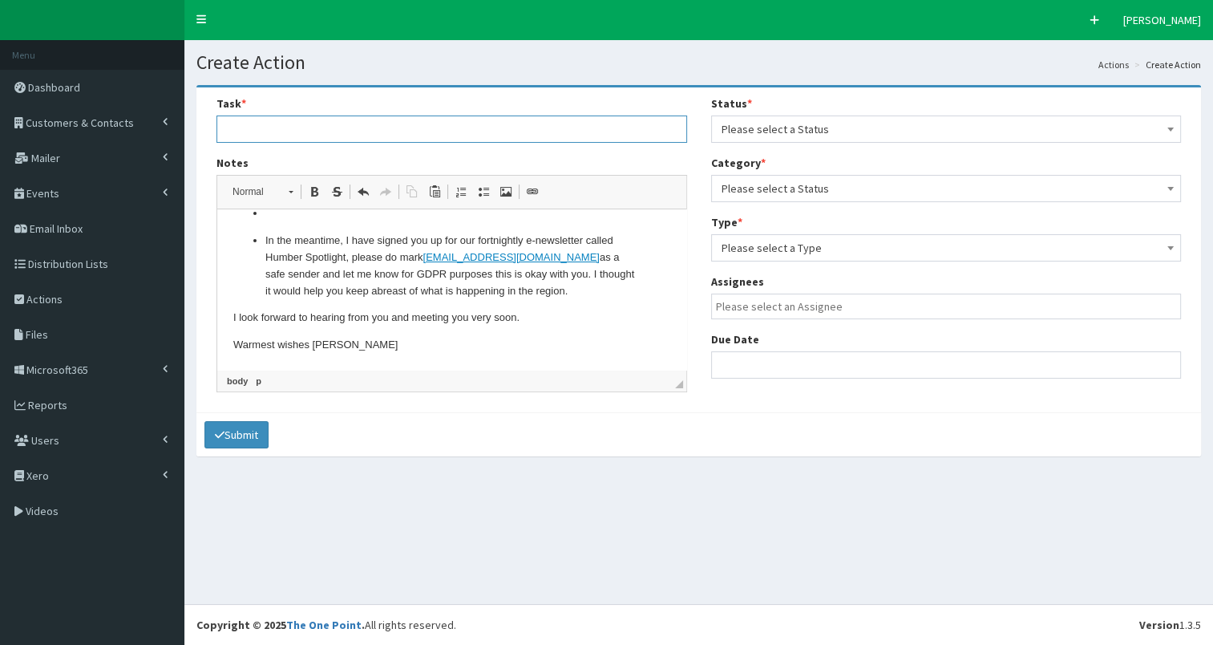
click at [263, 115] on input "text" at bounding box center [451, 128] width 471 height 27
type input "Downloaded BH membership intro brochure from our websi"
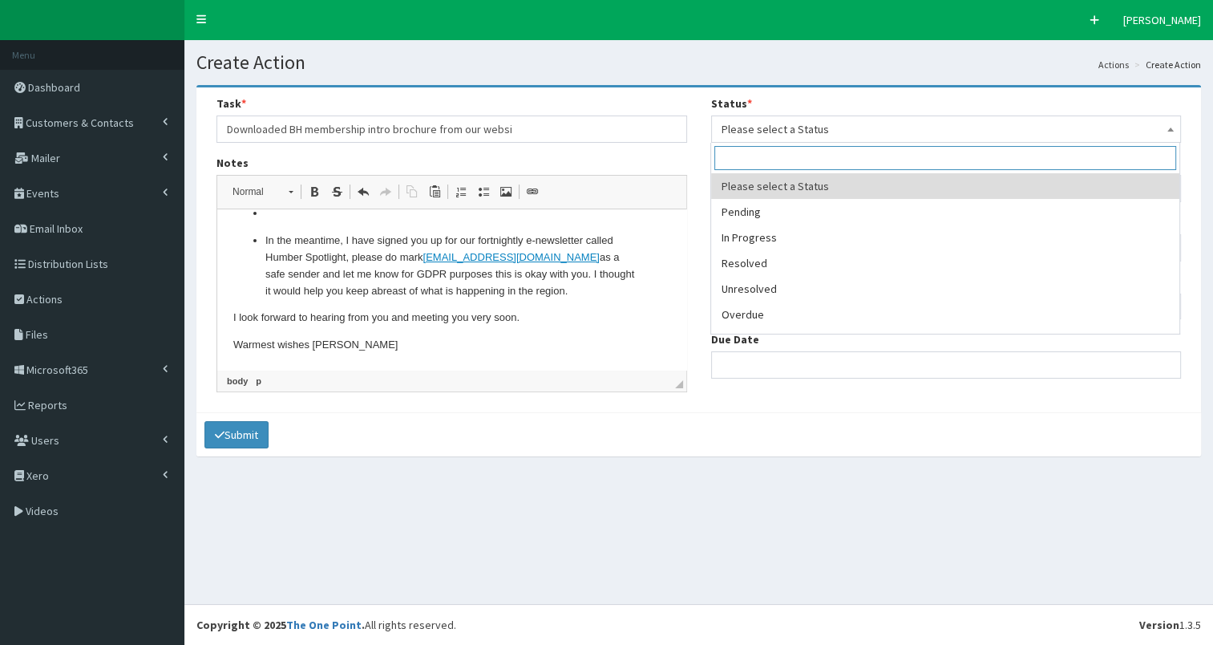
click at [756, 134] on span "Please select a Status" at bounding box center [947, 129] width 450 height 22
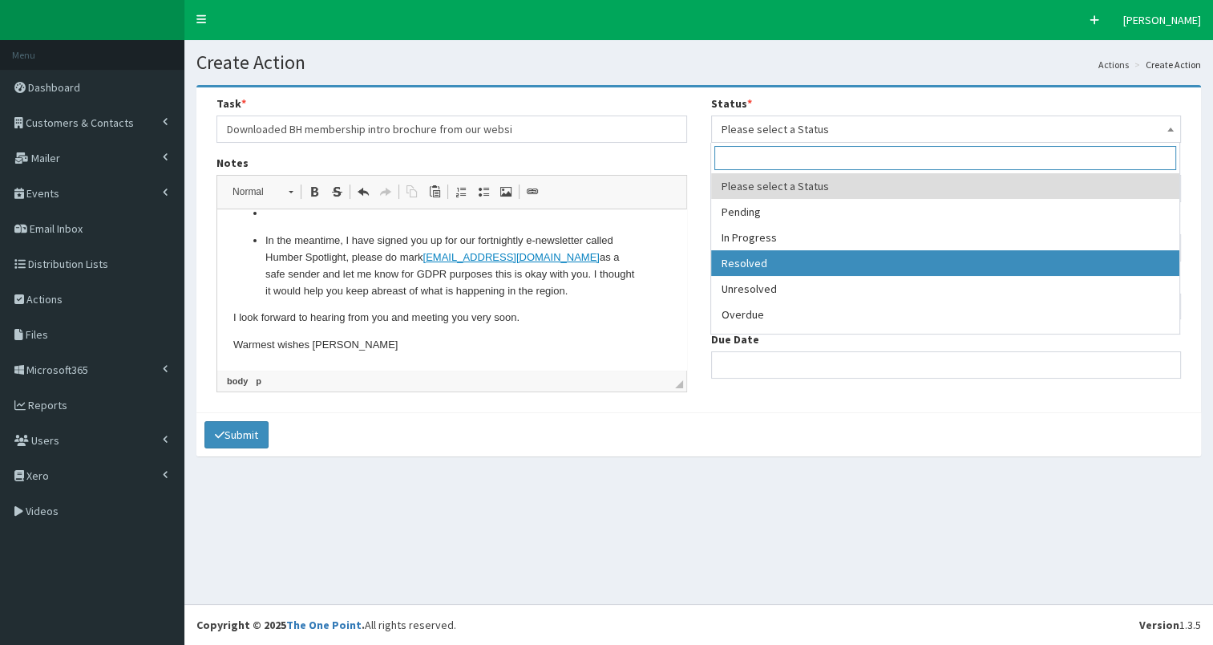
select select "3"
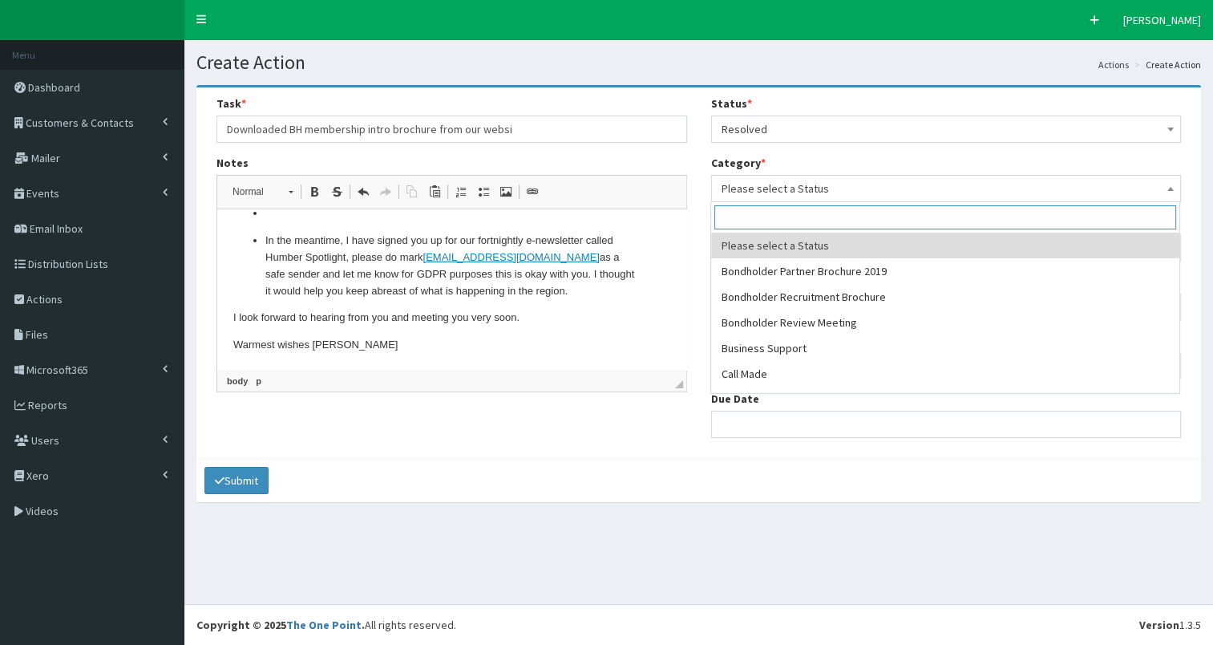
click at [798, 186] on span "Please select a Status" at bounding box center [947, 188] width 450 height 22
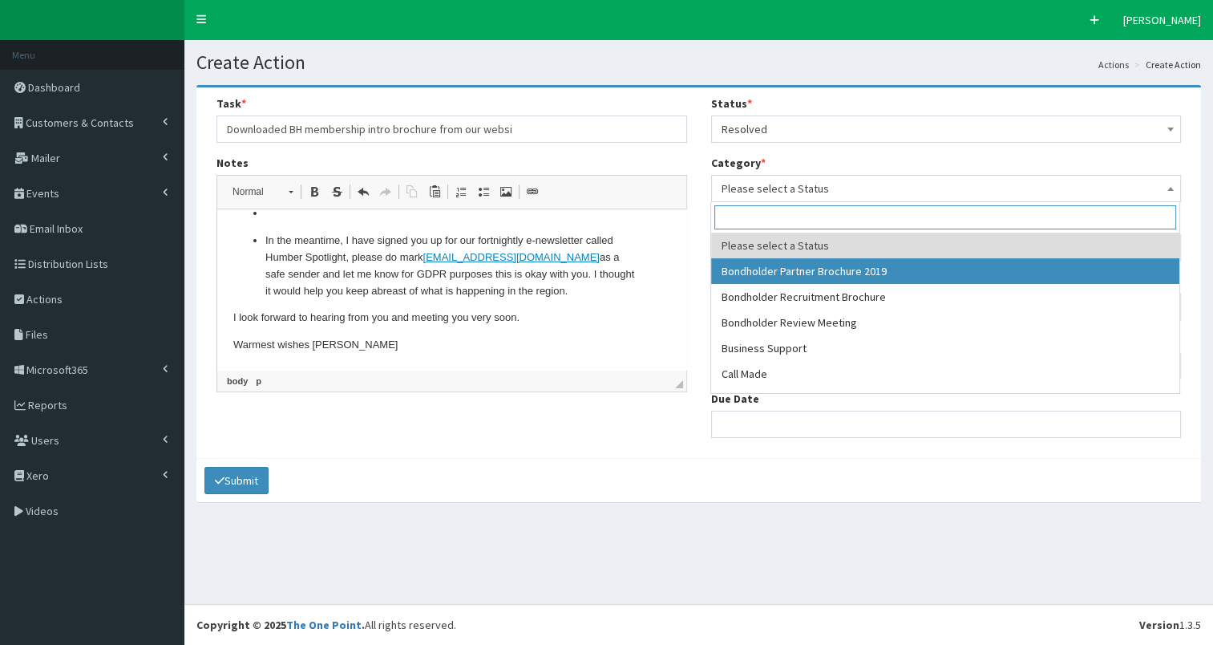
select select "38"
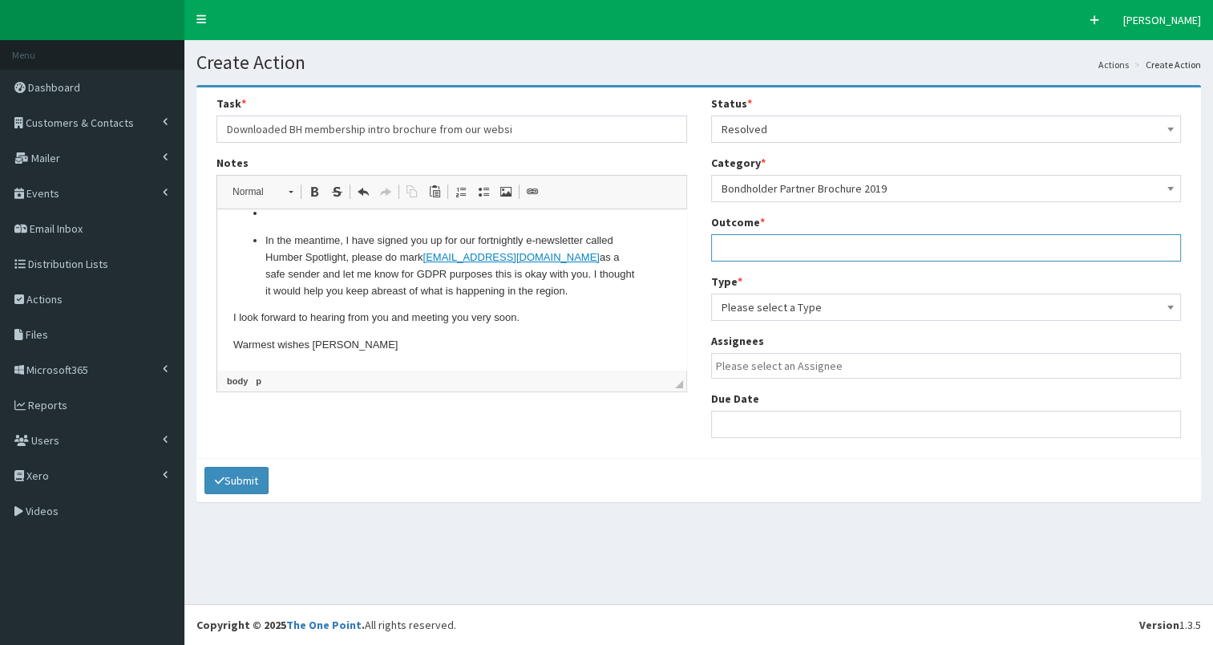
click at [760, 245] on input "text" at bounding box center [946, 247] width 471 height 27
type input "see notes"
click at [770, 310] on span "Please select a Type" at bounding box center [947, 307] width 450 height 22
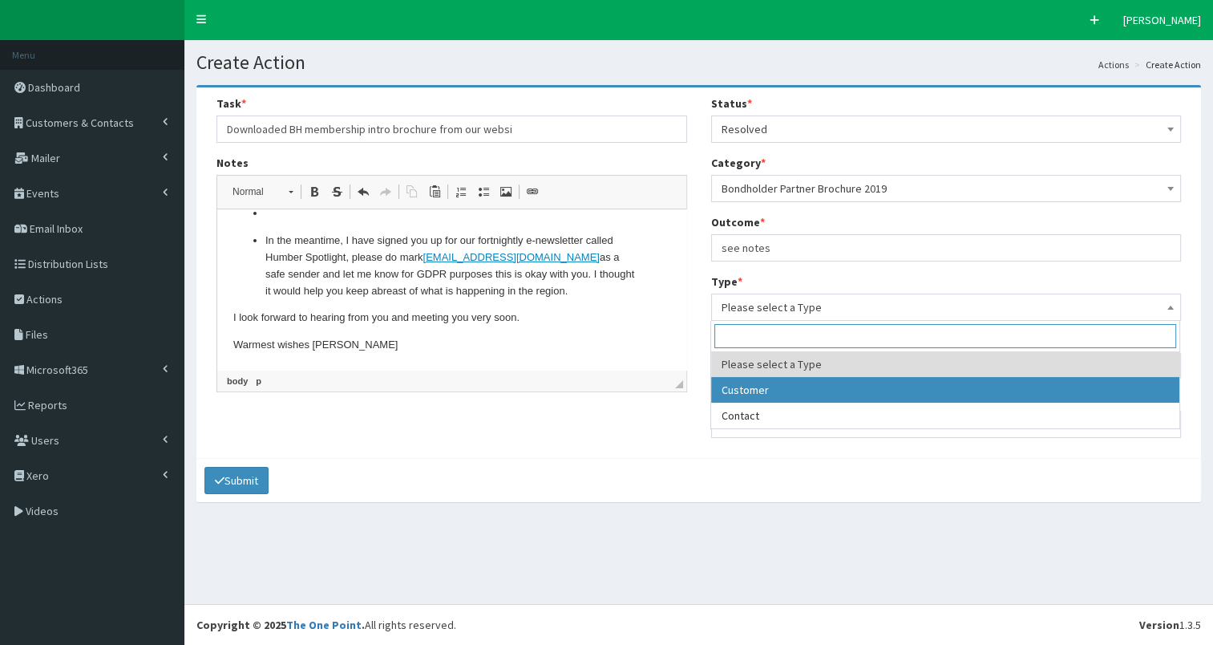
select select "customer"
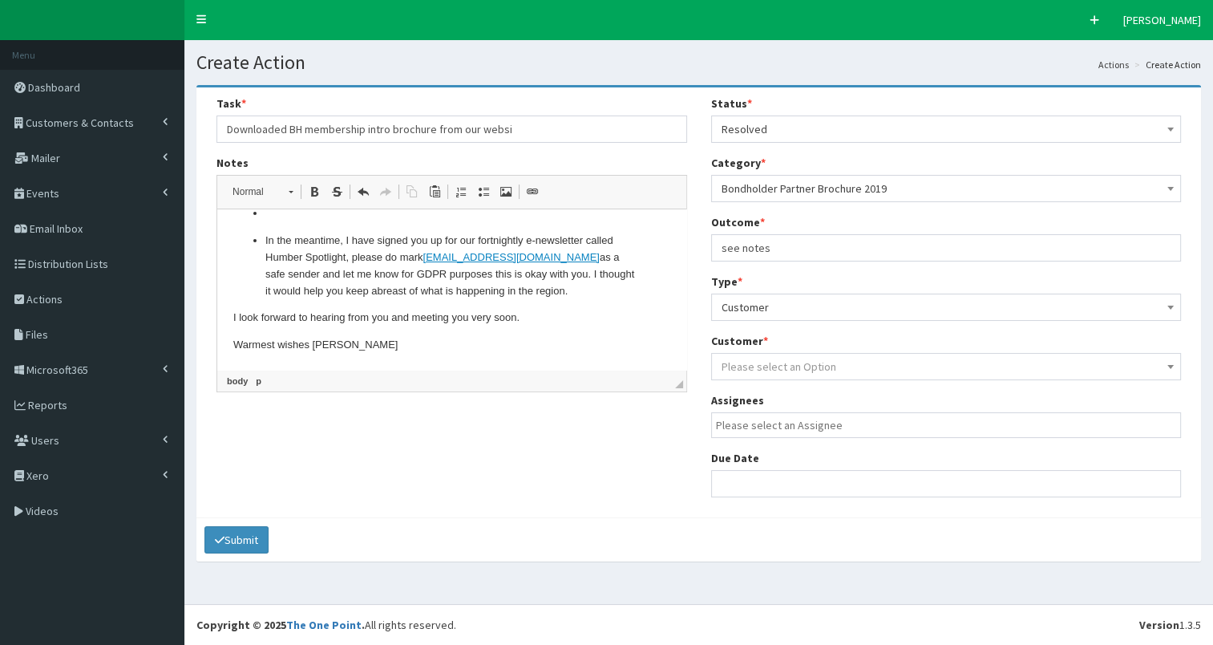
click at [765, 362] on span "Please select an Option" at bounding box center [779, 366] width 115 height 14
type input "P"
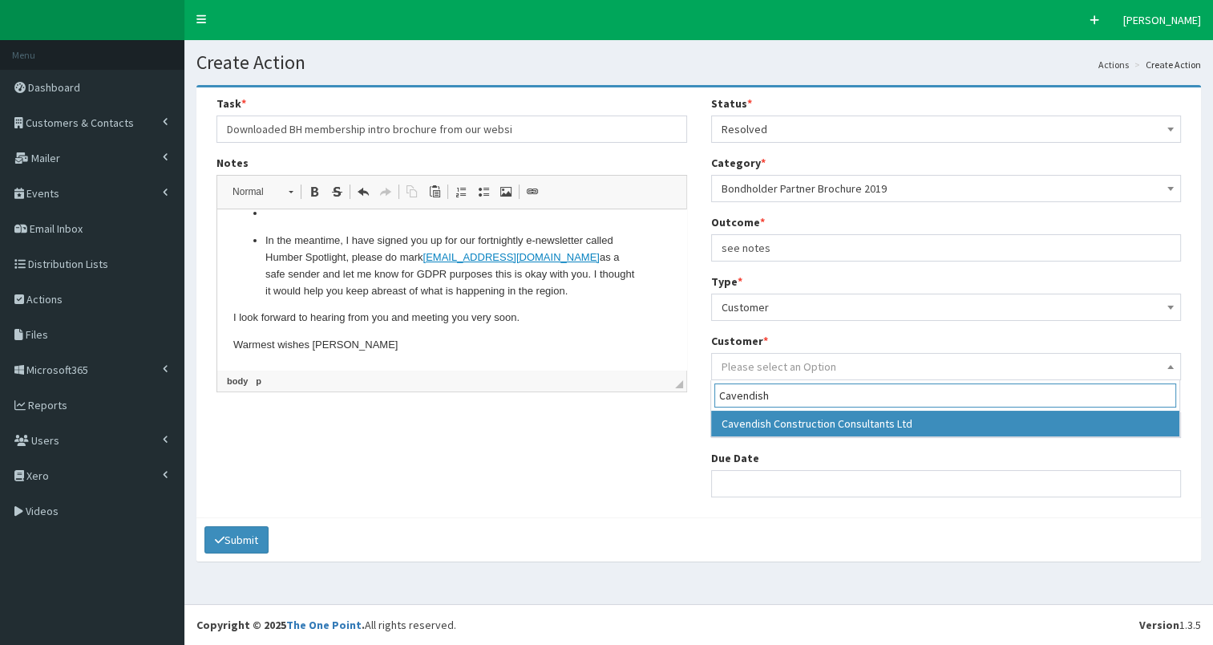
type input "Cavendish"
select select "49439"
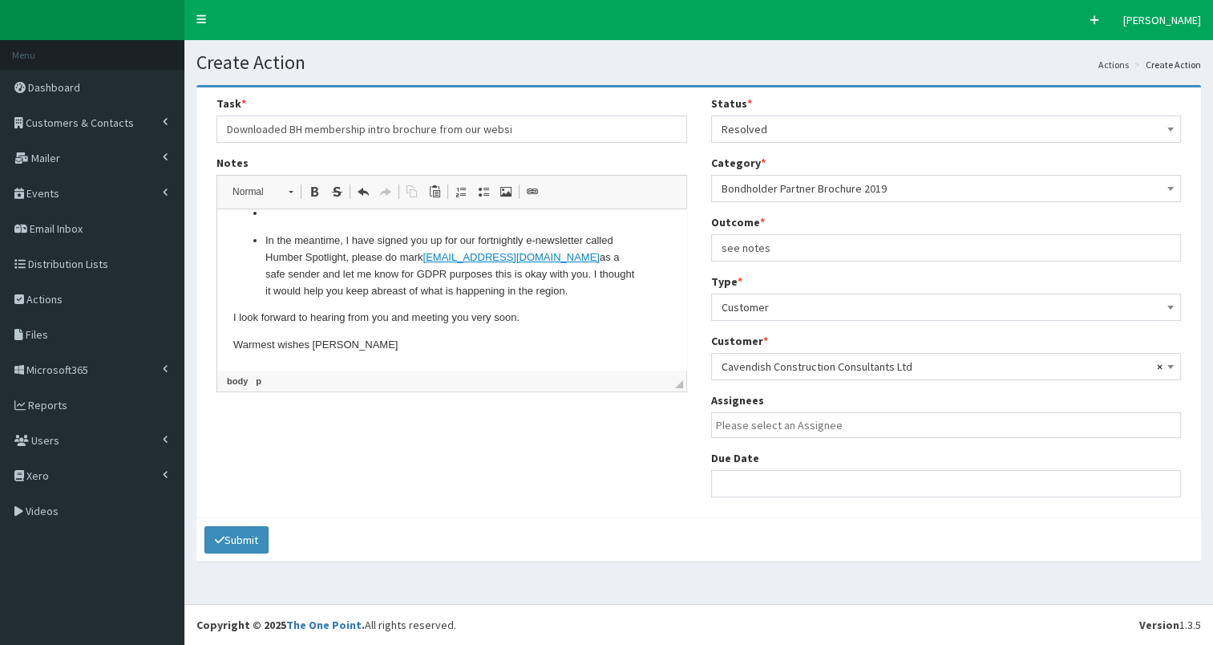
click at [770, 430] on input "search" at bounding box center [950, 425] width 469 height 16
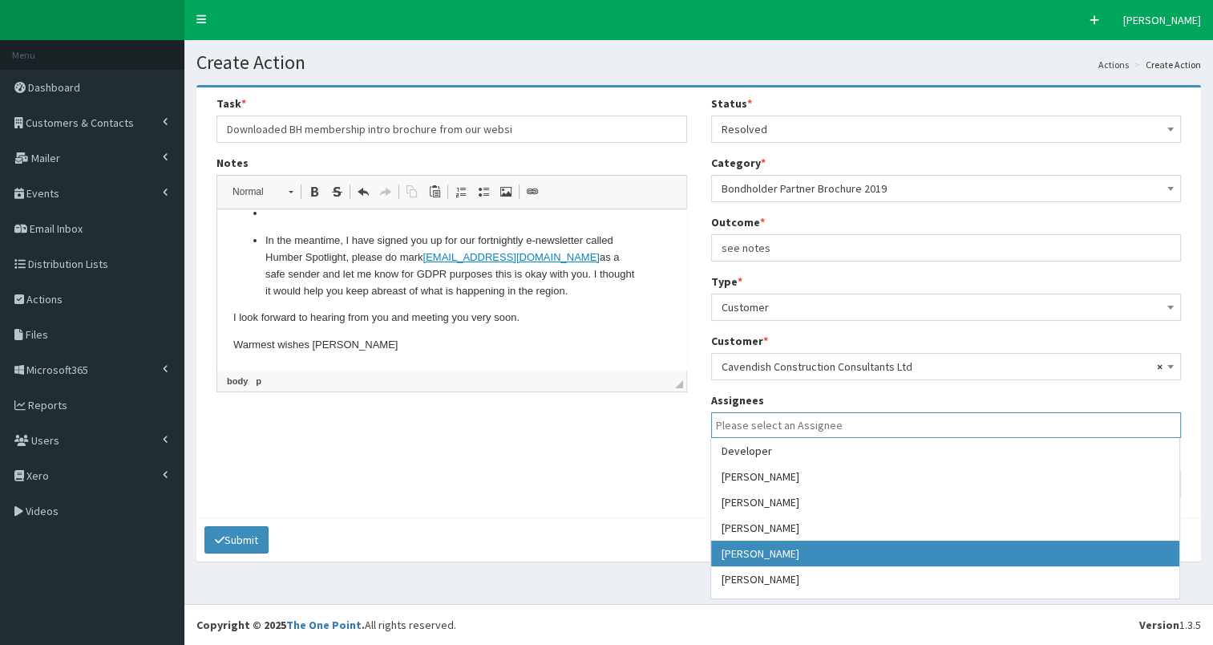
select select "7"
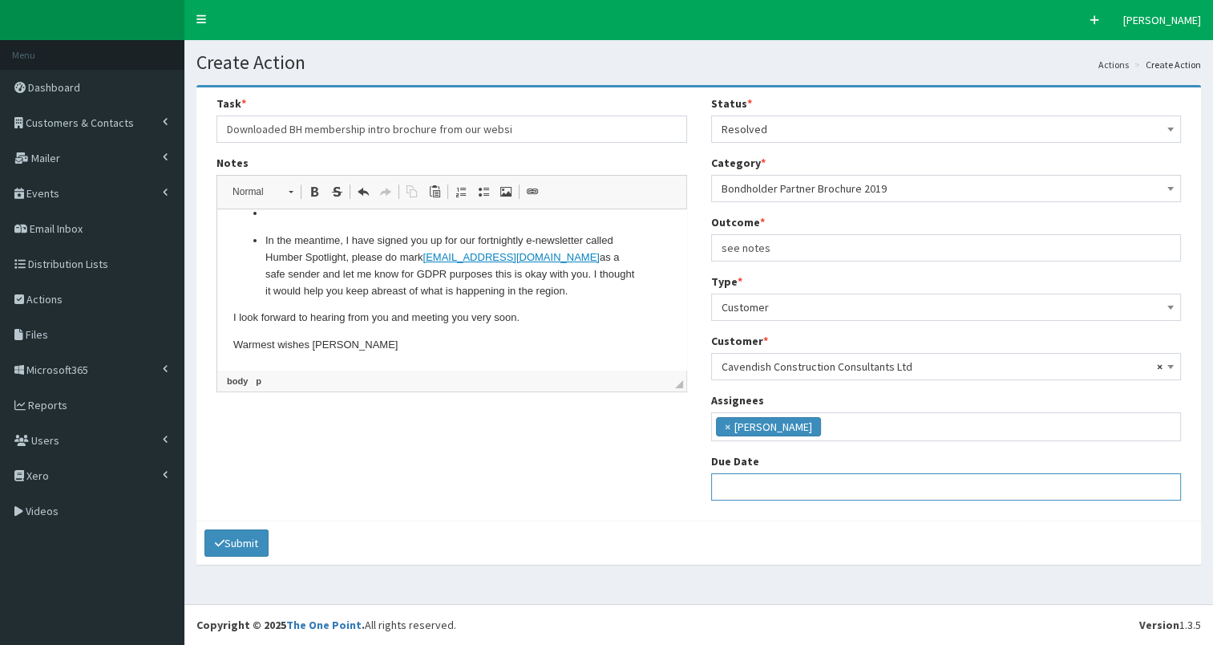
click at [752, 478] on input "text" at bounding box center [946, 486] width 471 height 27
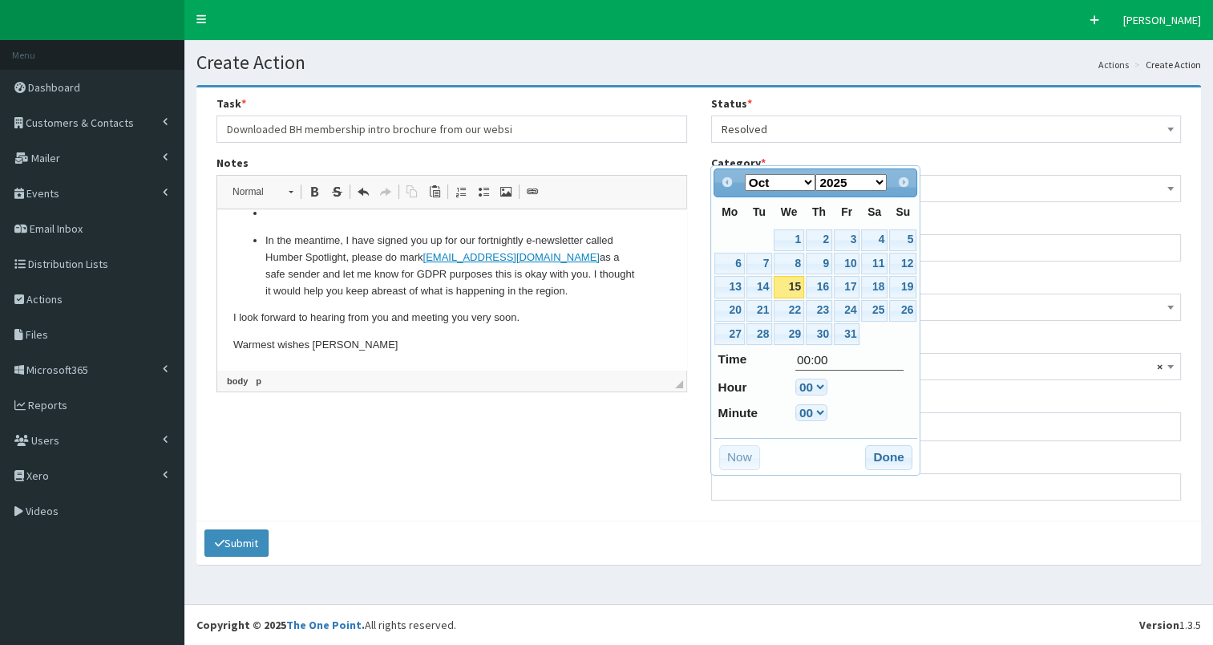
click at [789, 285] on link "15" at bounding box center [789, 287] width 30 height 22
type input "15-10-2025 00:00"
click at [879, 455] on button "Done" at bounding box center [888, 458] width 47 height 26
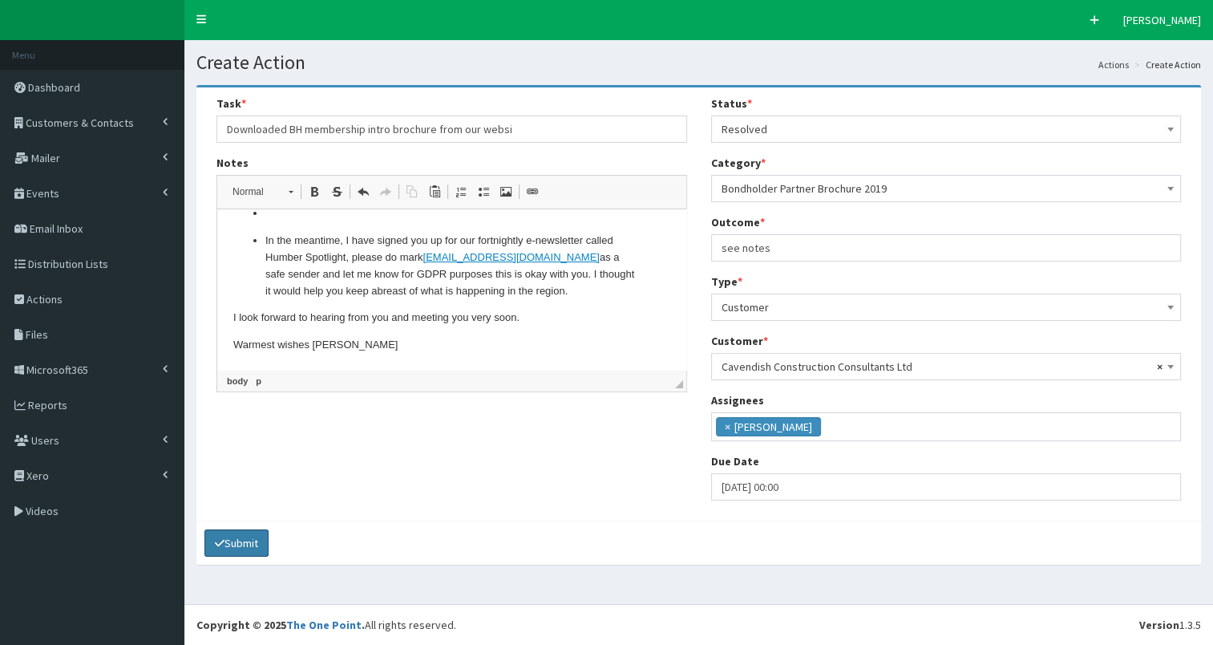
click at [240, 539] on button "Submit" at bounding box center [236, 542] width 64 height 27
